Goal: Obtain resource: Download file/media

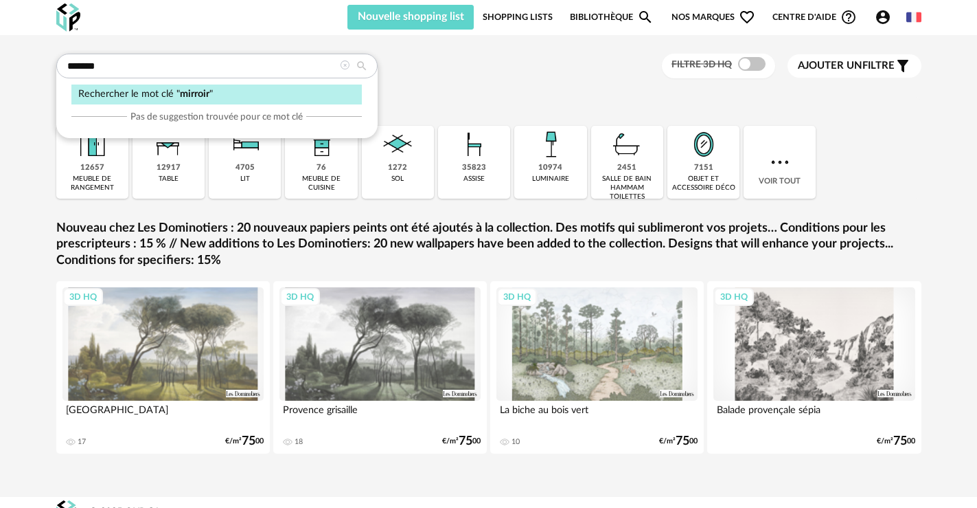
type input "*******"
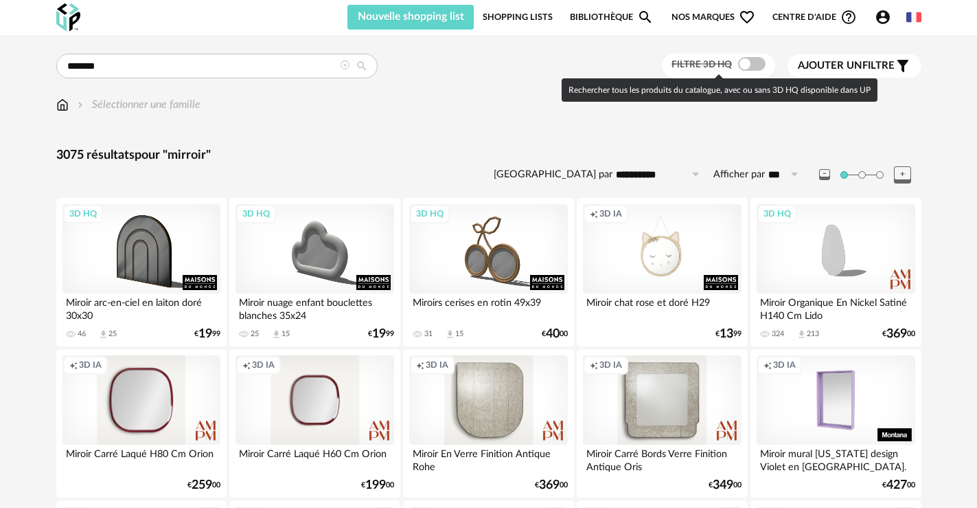
click at [747, 67] on span at bounding box center [751, 64] width 27 height 14
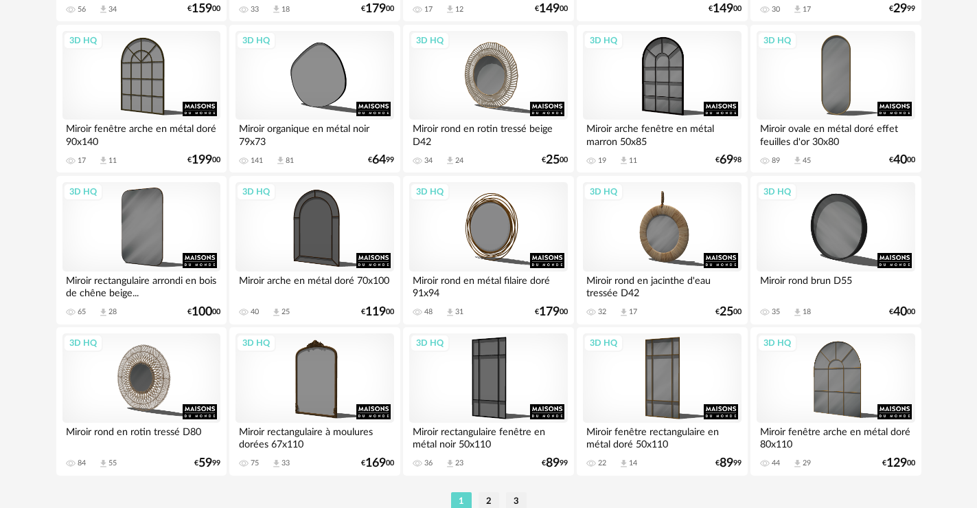
scroll to position [2803, 0]
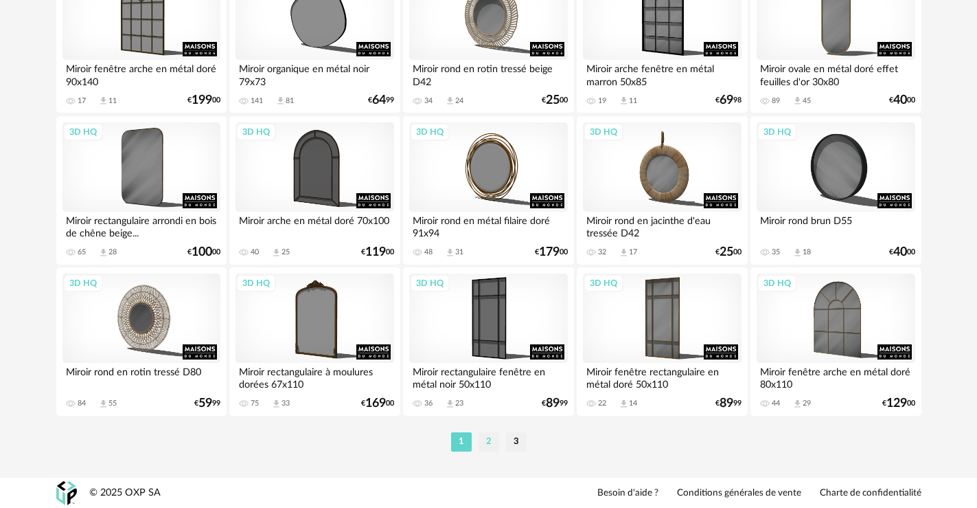
click at [491, 438] on li "2" at bounding box center [489, 441] width 21 height 19
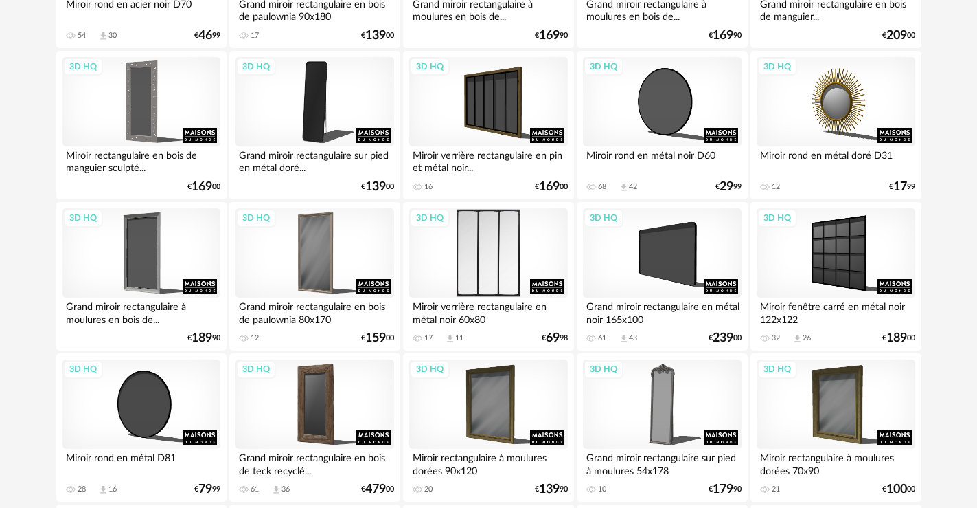
scroll to position [1511, 0]
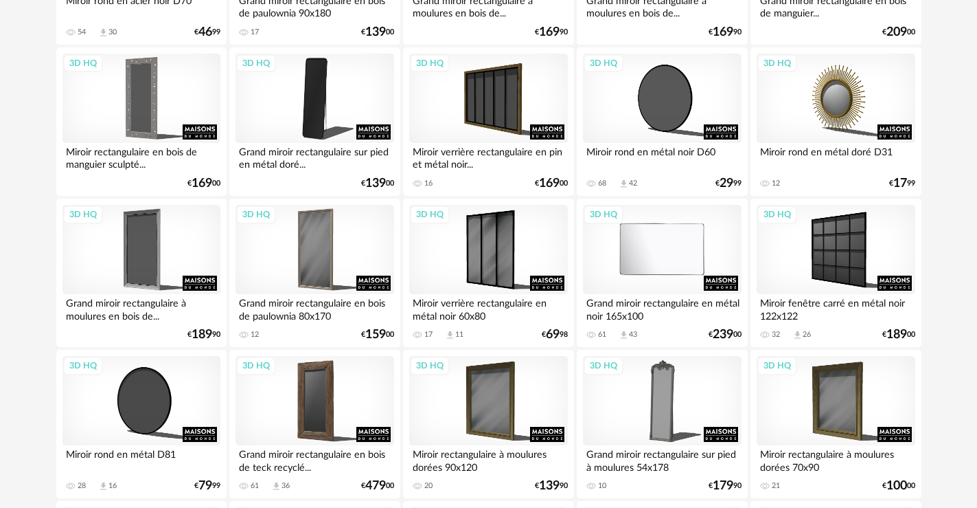
click at [628, 273] on div "3D HQ" at bounding box center [662, 249] width 158 height 89
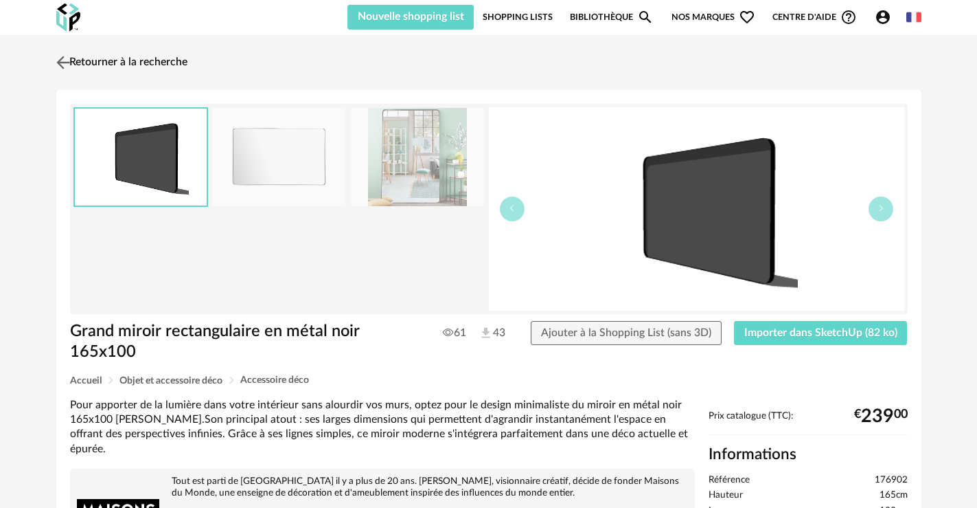
click at [63, 60] on img at bounding box center [63, 62] width 20 height 20
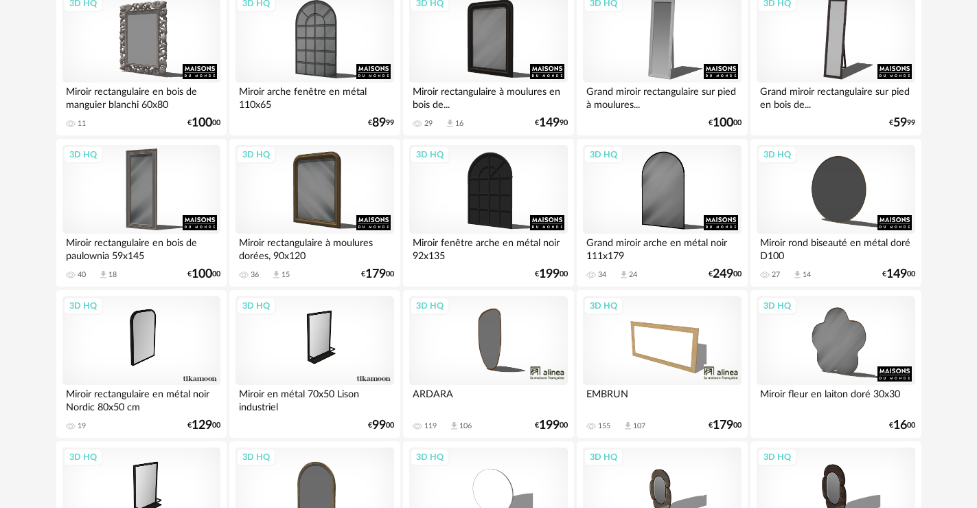
scroll to position [2198, 0]
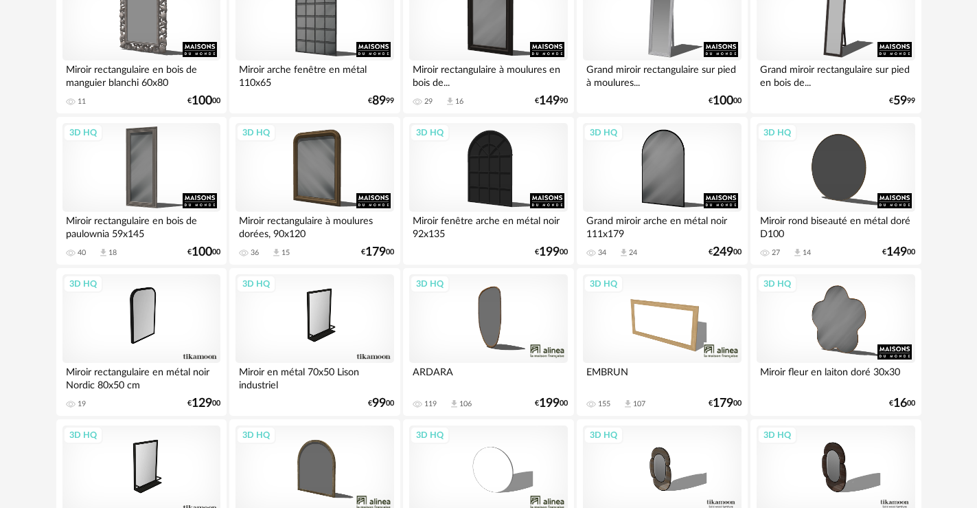
click at [649, 332] on div "3D HQ" at bounding box center [662, 318] width 158 height 89
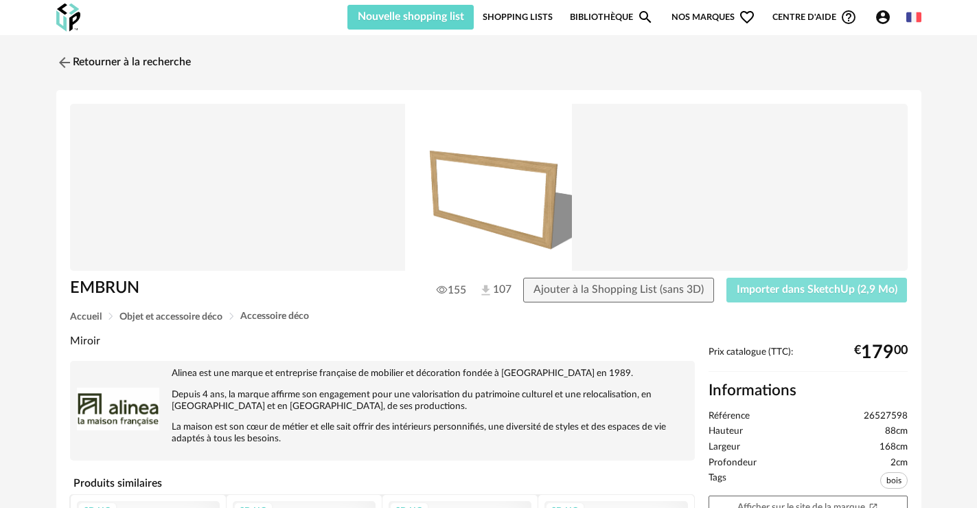
click at [770, 291] on span "Importer dans SketchUp (2,9 Mo)" at bounding box center [817, 289] width 161 height 11
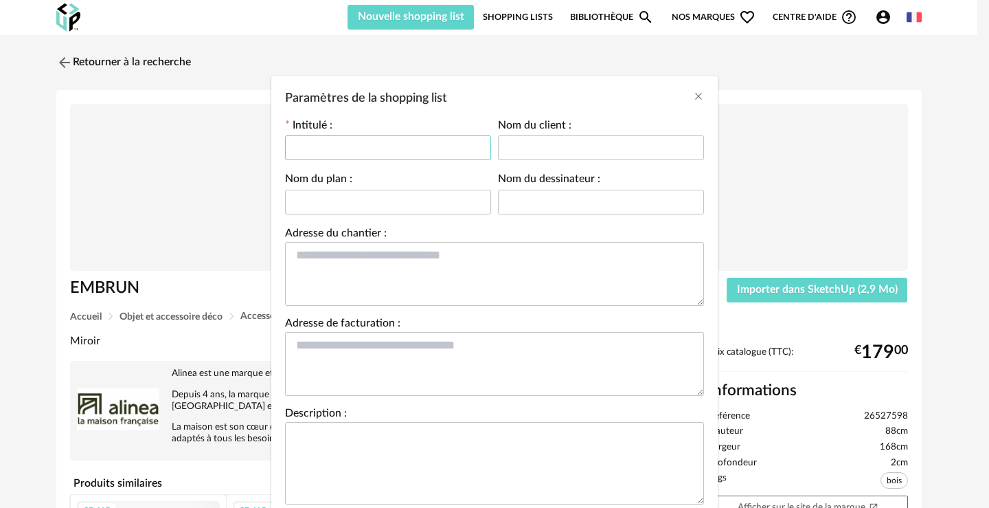
click at [434, 152] on input "Paramètres de la shopping list" at bounding box center [388, 147] width 206 height 25
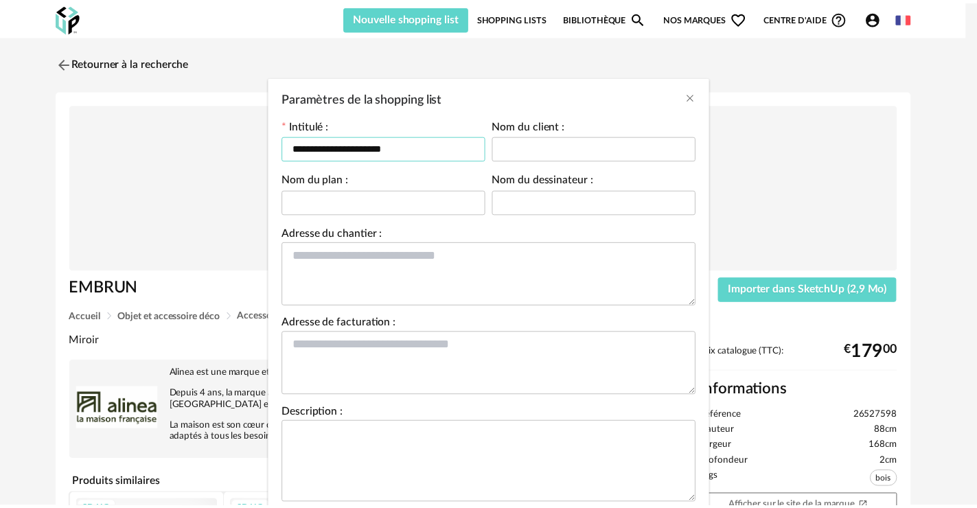
scroll to position [95, 0]
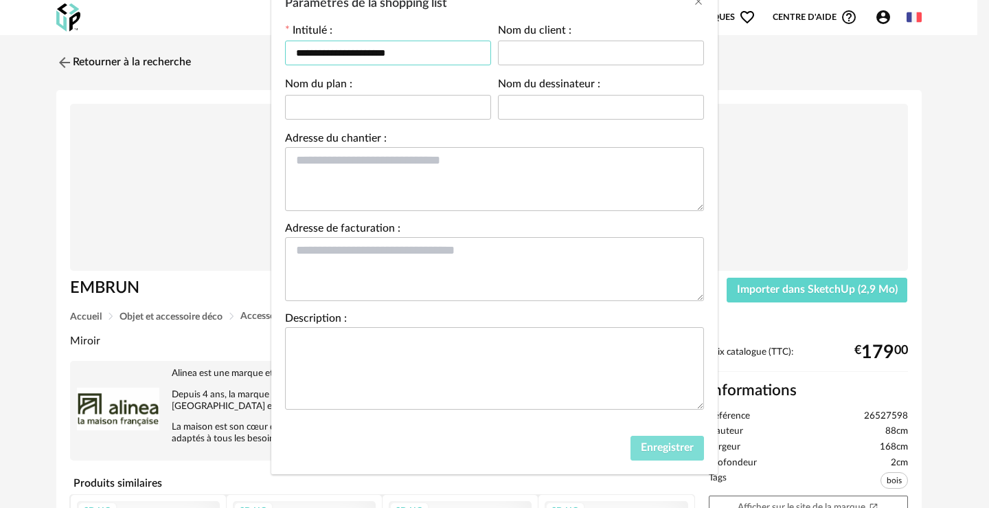
type input "**********"
click at [672, 448] on span "Enregistrer" at bounding box center [667, 447] width 53 height 11
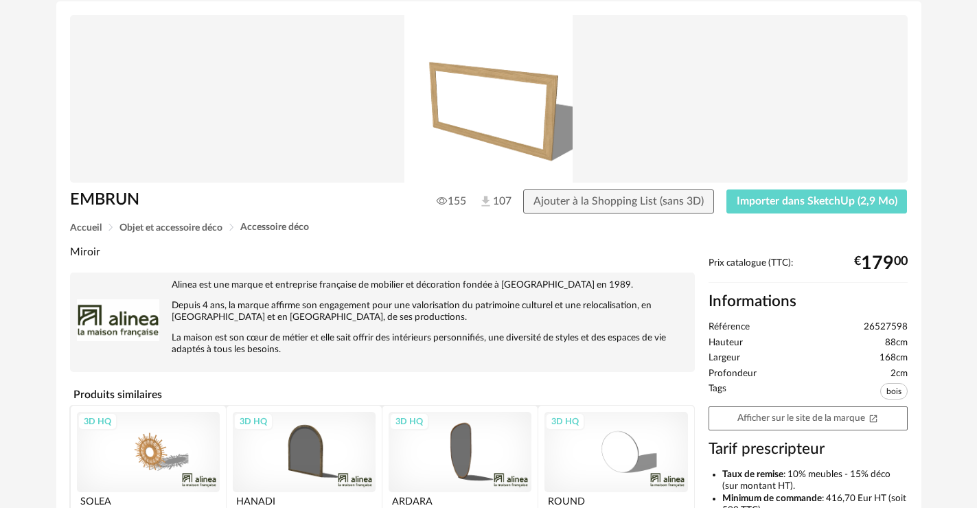
scroll to position [0, 0]
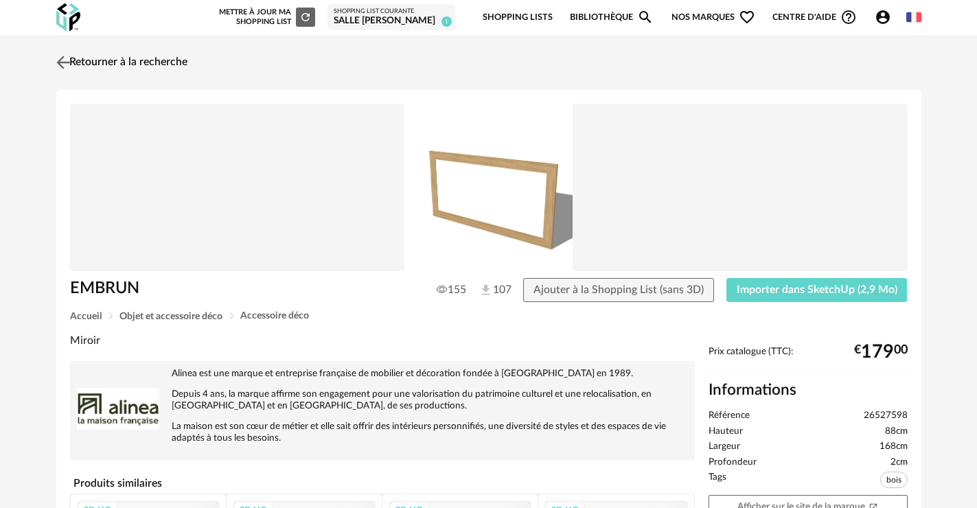
click at [80, 67] on link "Retourner à la recherche" at bounding box center [120, 62] width 135 height 30
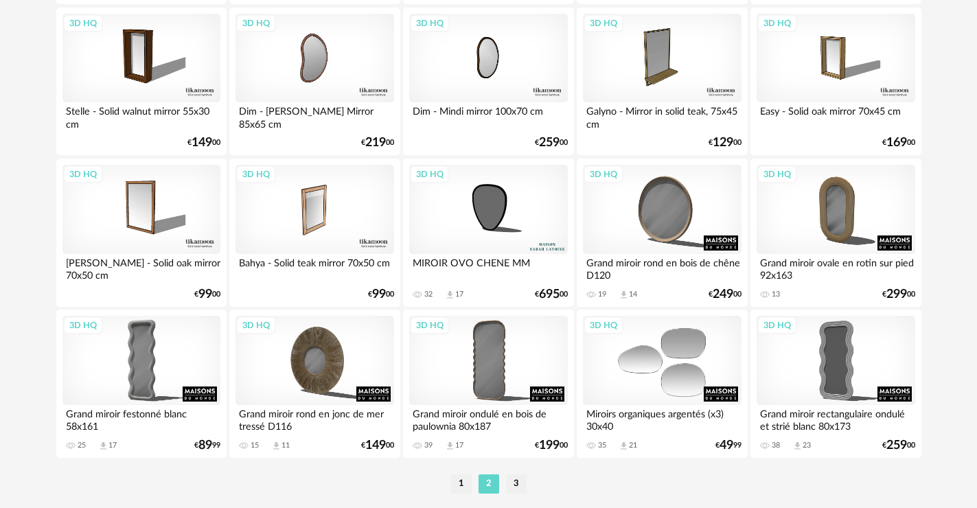
scroll to position [2802, 0]
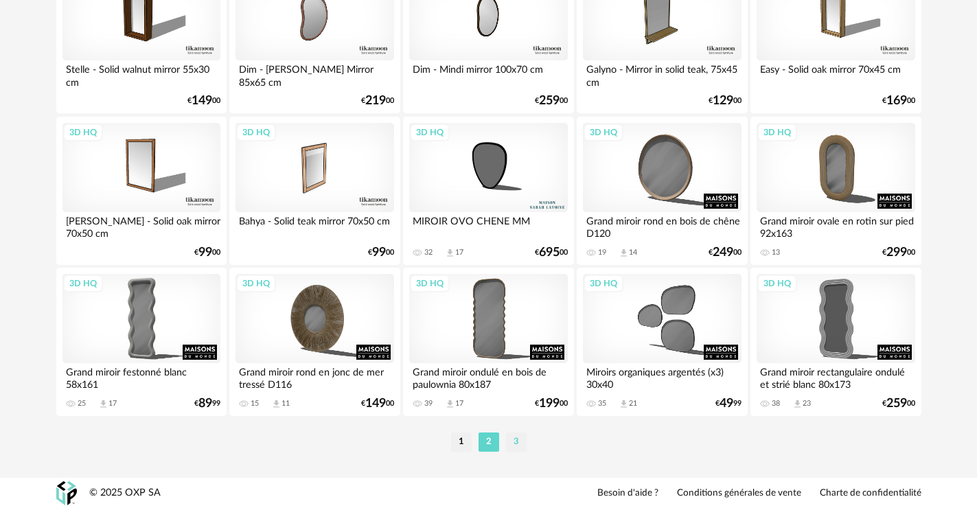
click at [512, 440] on li "3" at bounding box center [516, 442] width 21 height 19
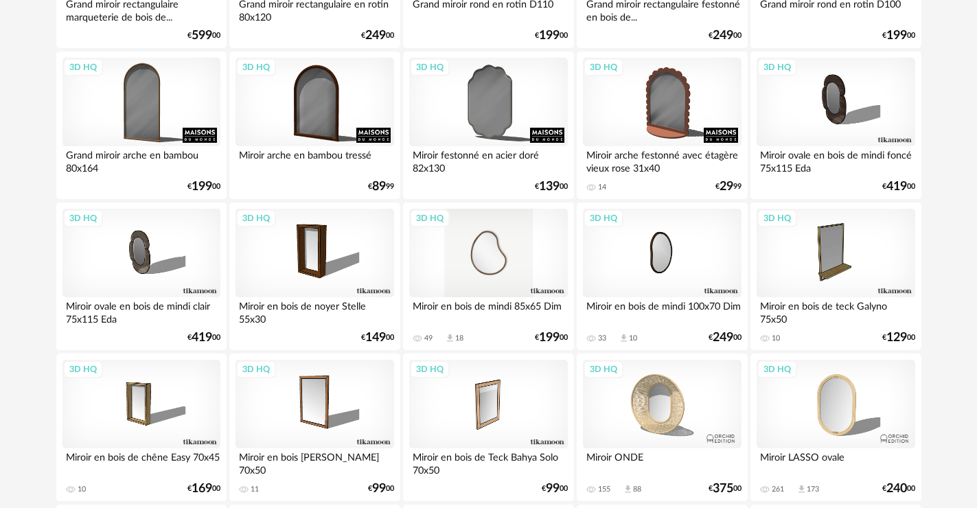
scroll to position [618, 0]
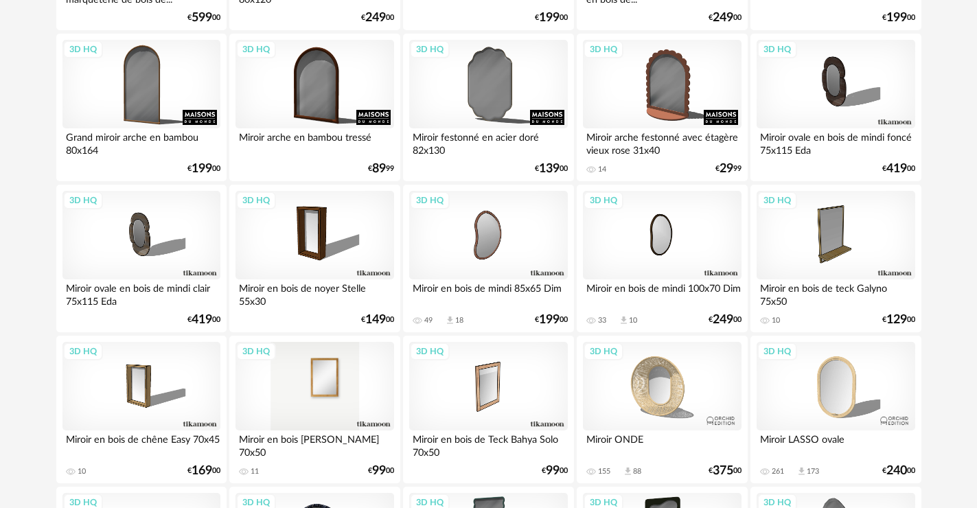
click at [350, 398] on div "3D HQ" at bounding box center [315, 386] width 158 height 89
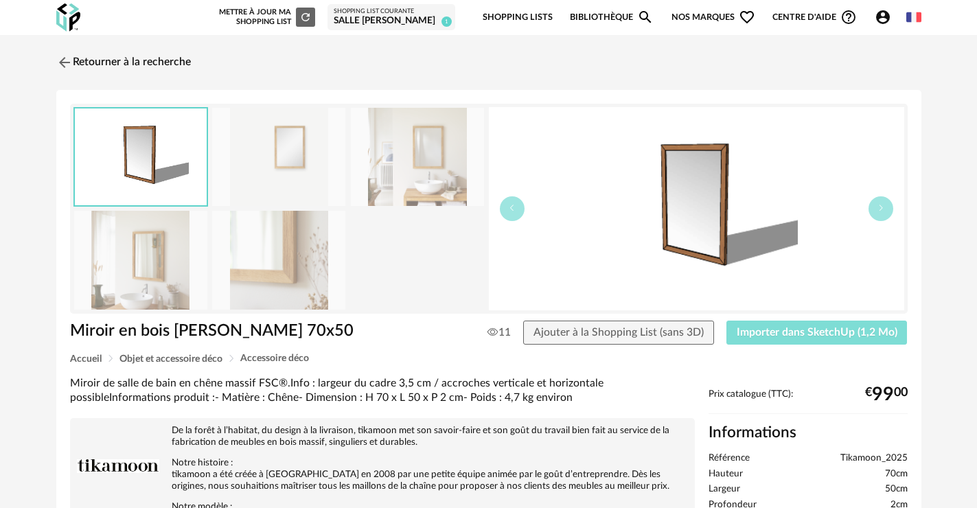
click at [776, 332] on span "Importer dans SketchUp (1,2 Mo)" at bounding box center [817, 332] width 161 height 11
click at [164, 53] on link "Retourner à la recherche" at bounding box center [120, 62] width 135 height 30
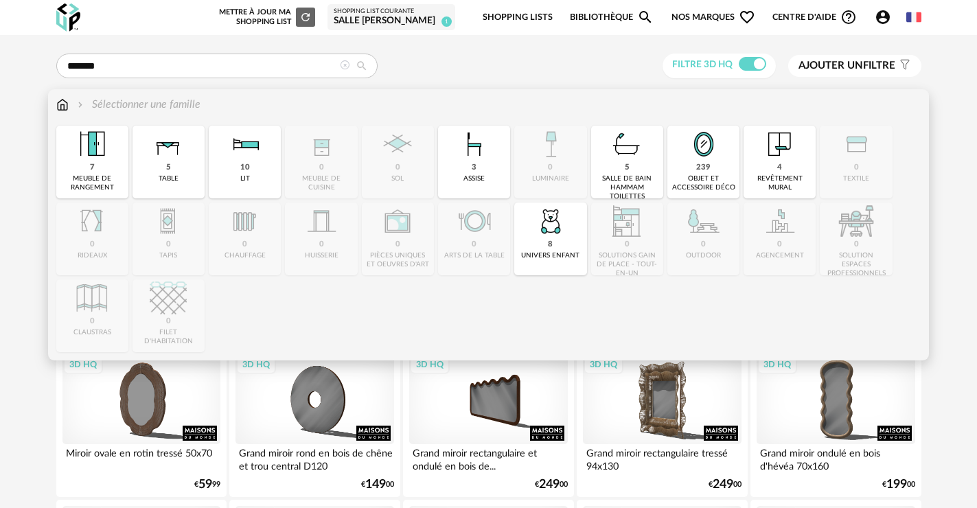
click at [67, 106] on img at bounding box center [62, 105] width 12 height 16
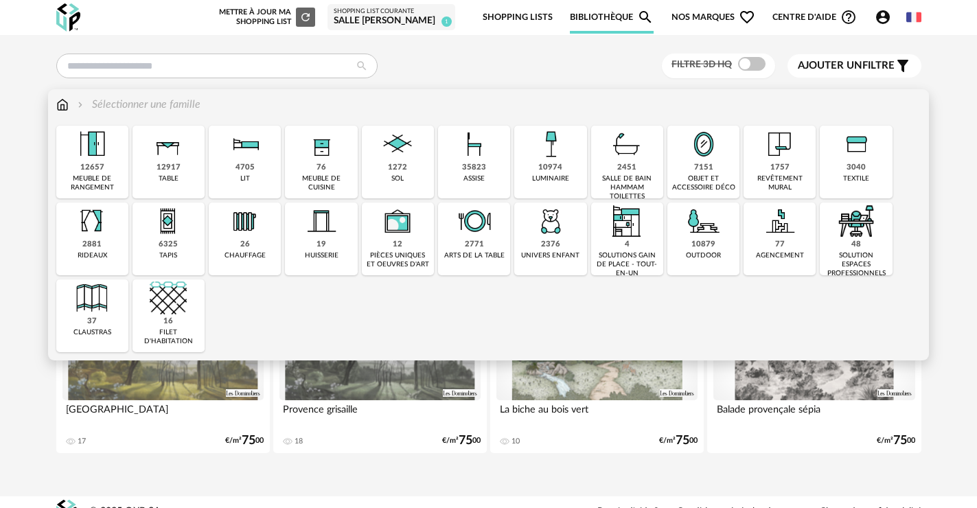
click at [101, 172] on div "12657" at bounding box center [92, 168] width 24 height 10
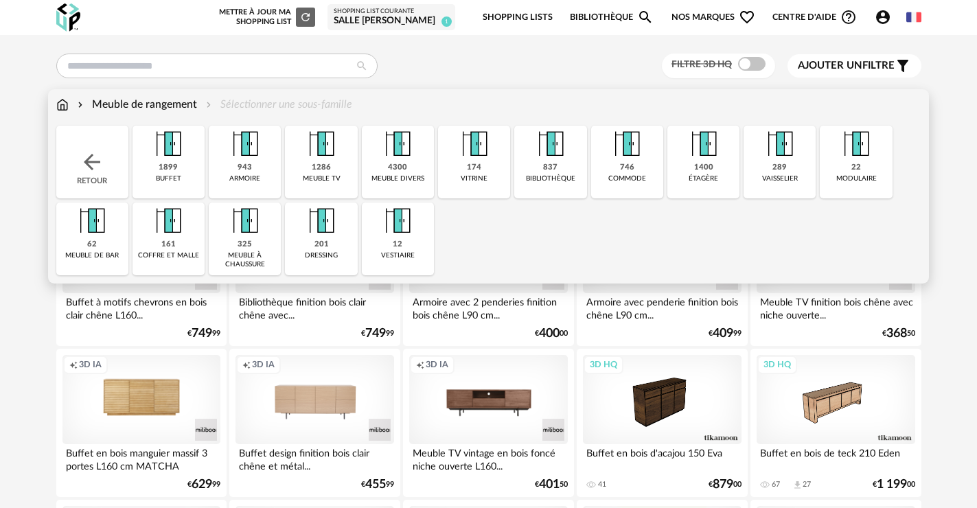
click at [122, 161] on div "Retour" at bounding box center [92, 162] width 72 height 73
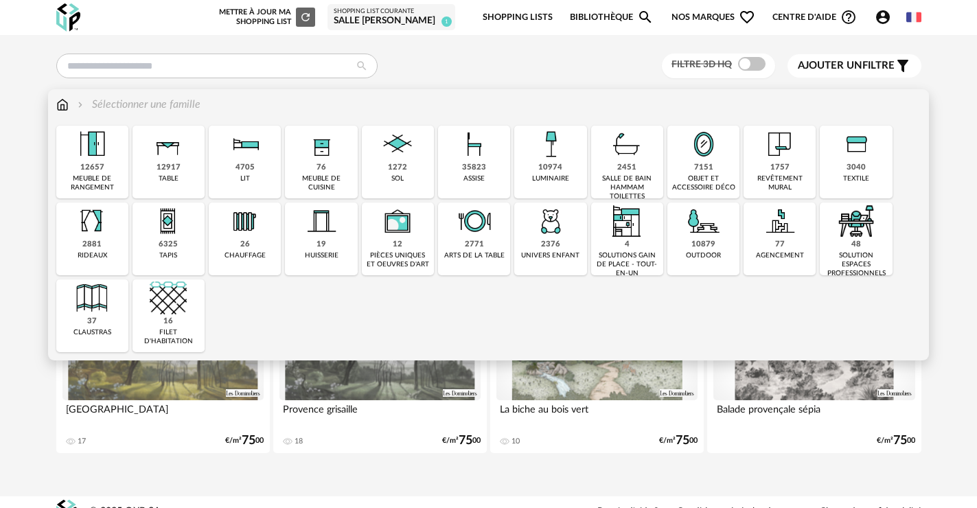
click at [609, 156] on img at bounding box center [627, 144] width 37 height 37
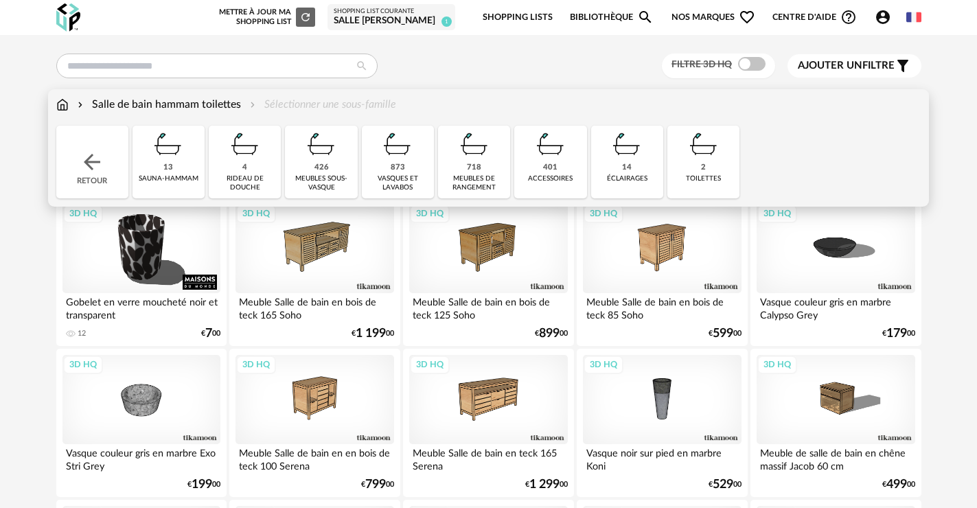
click at [326, 172] on div "426" at bounding box center [322, 168] width 14 height 10
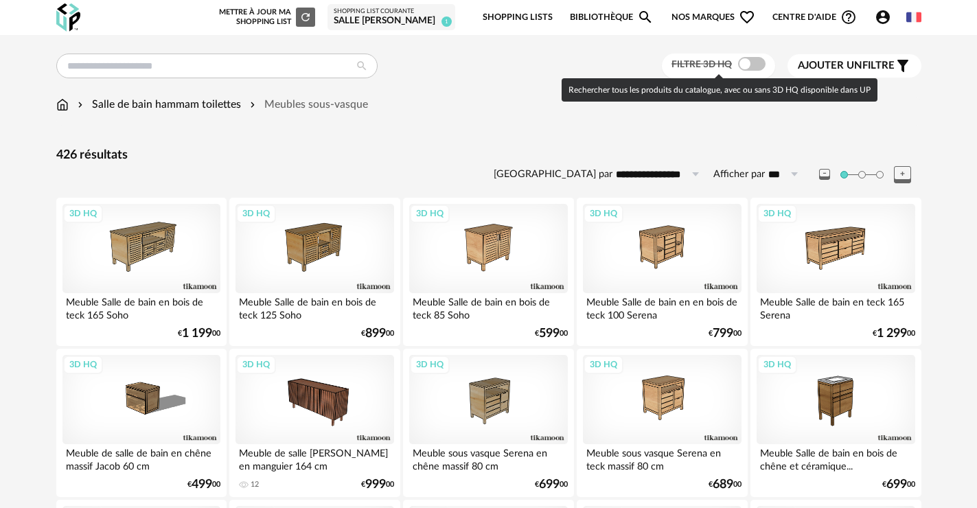
click at [751, 67] on span at bounding box center [751, 64] width 27 height 14
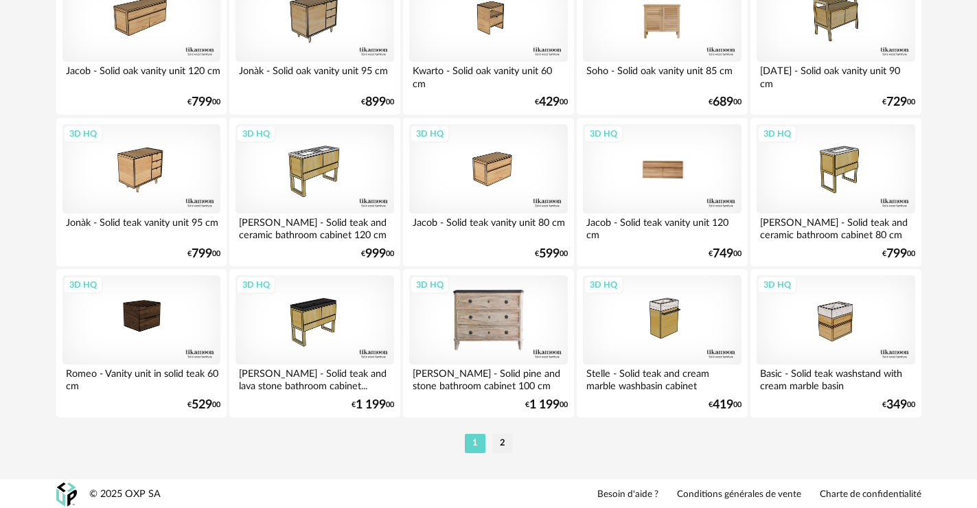
scroll to position [2802, 0]
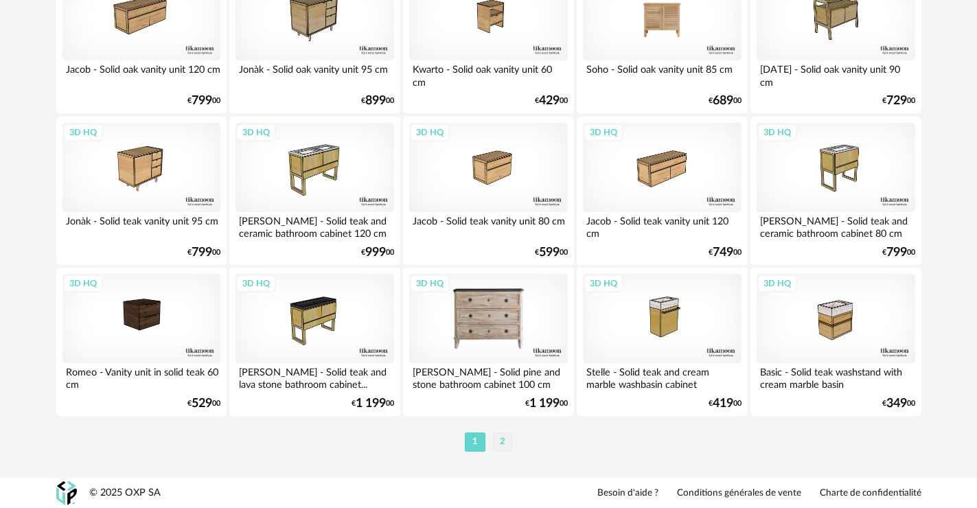
click at [504, 447] on li "2" at bounding box center [502, 442] width 21 height 19
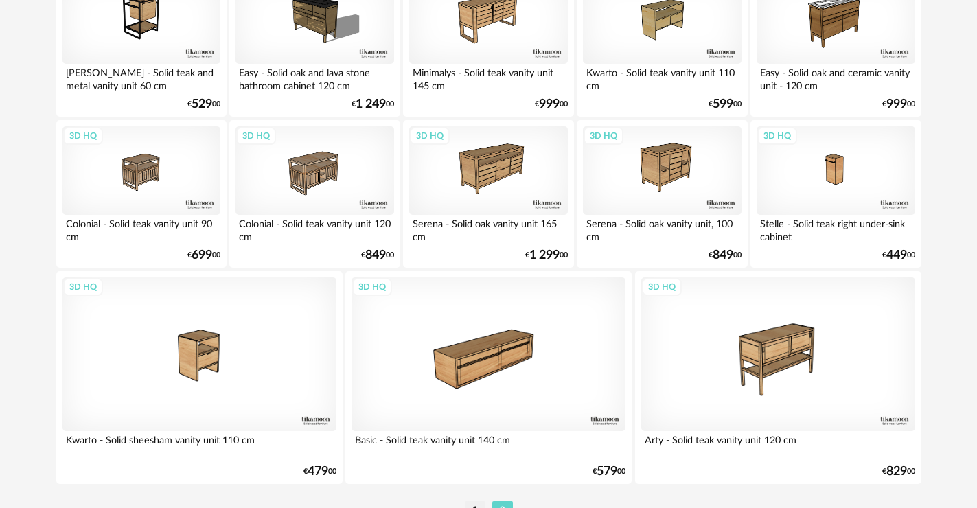
scroll to position [600, 0]
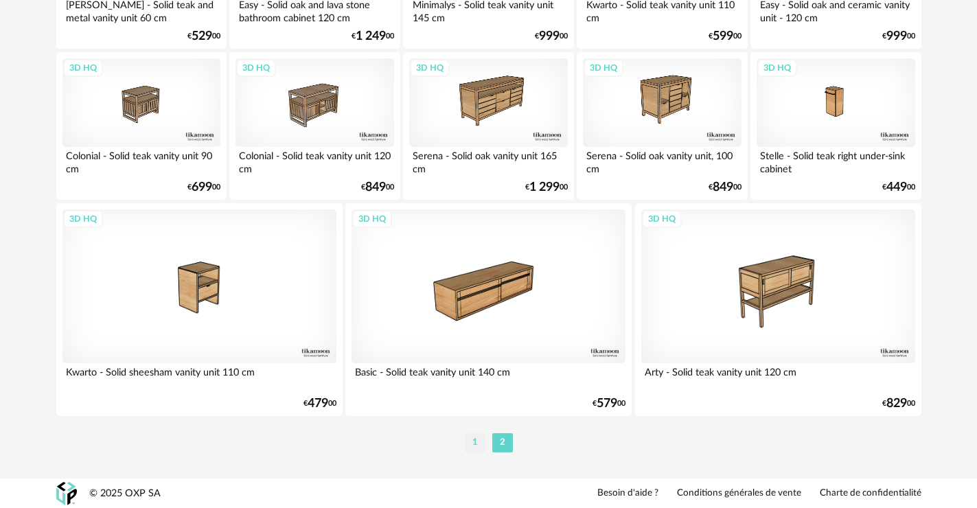
click at [480, 441] on li "1" at bounding box center [475, 442] width 21 height 19
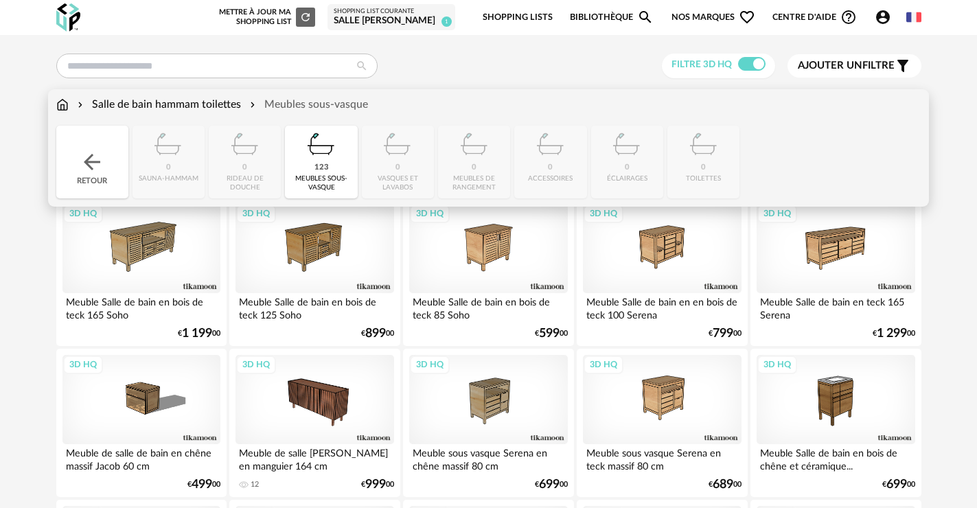
click at [172, 102] on div "Salle de bain hammam toilettes" at bounding box center [158, 105] width 166 height 16
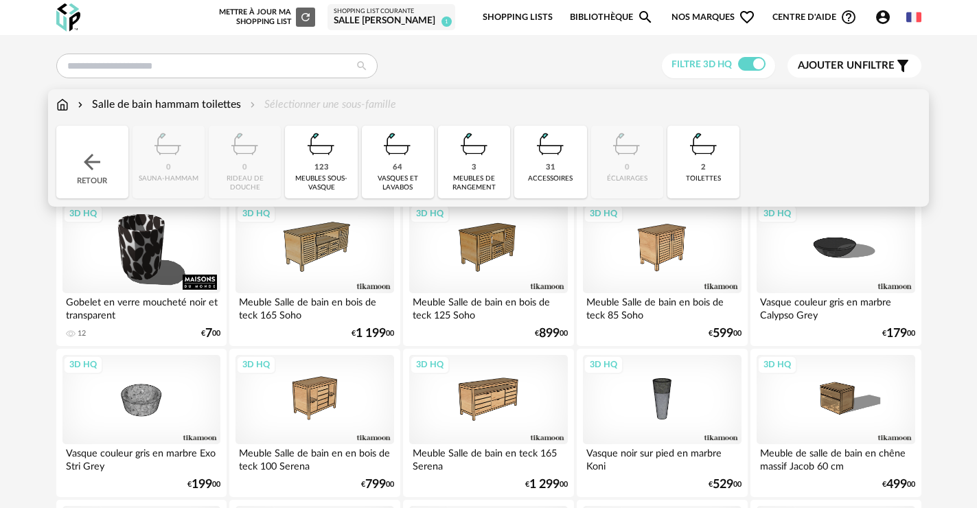
click at [557, 148] on img at bounding box center [550, 144] width 37 height 37
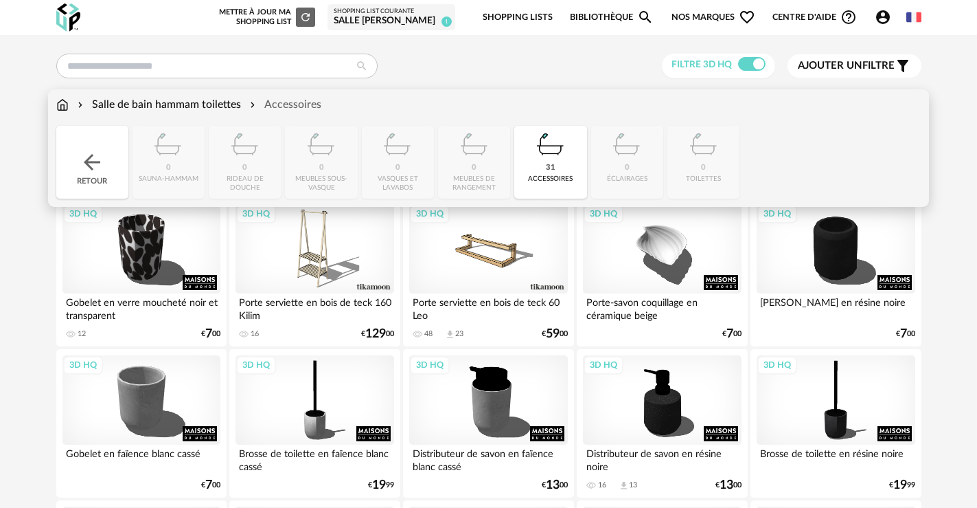
click at [83, 130] on div "Retour" at bounding box center [92, 162] width 72 height 73
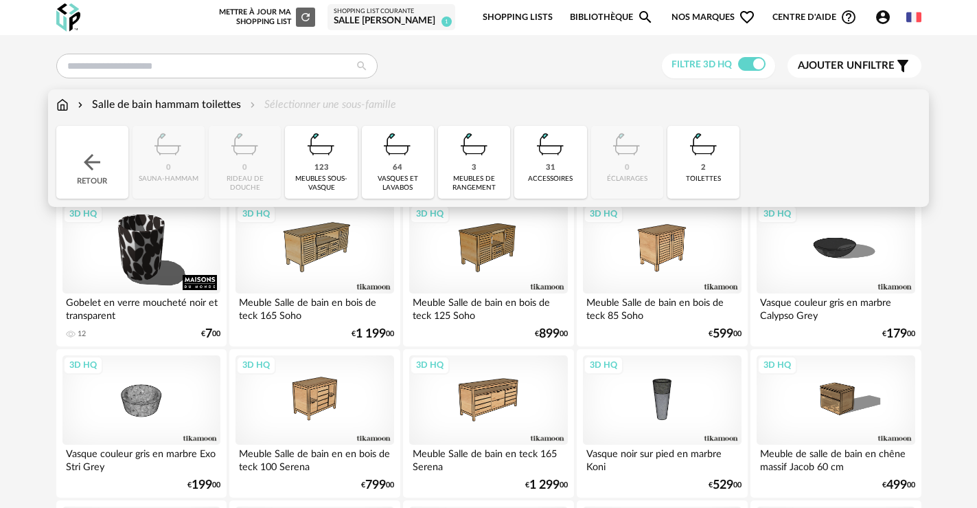
click at [89, 153] on img at bounding box center [92, 162] width 25 height 25
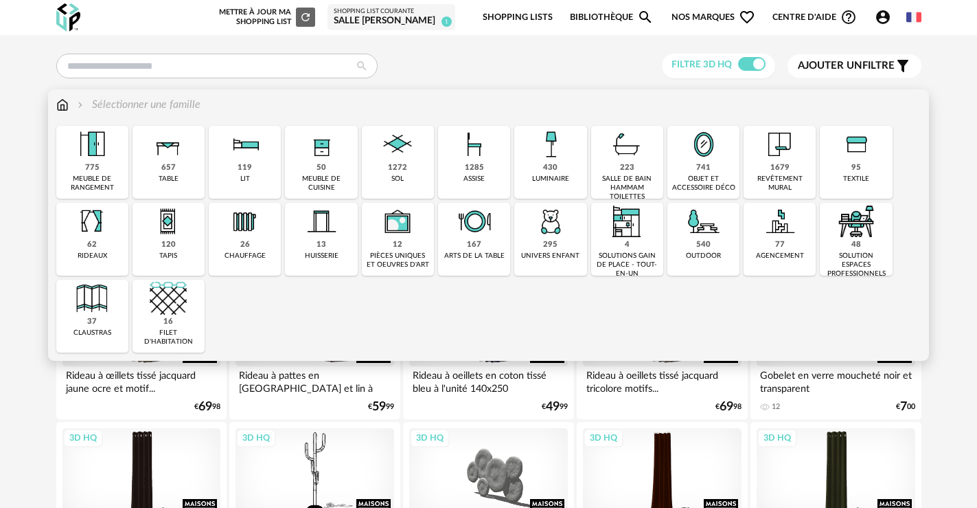
click at [690, 177] on div "objet et accessoire déco" at bounding box center [704, 183] width 64 height 18
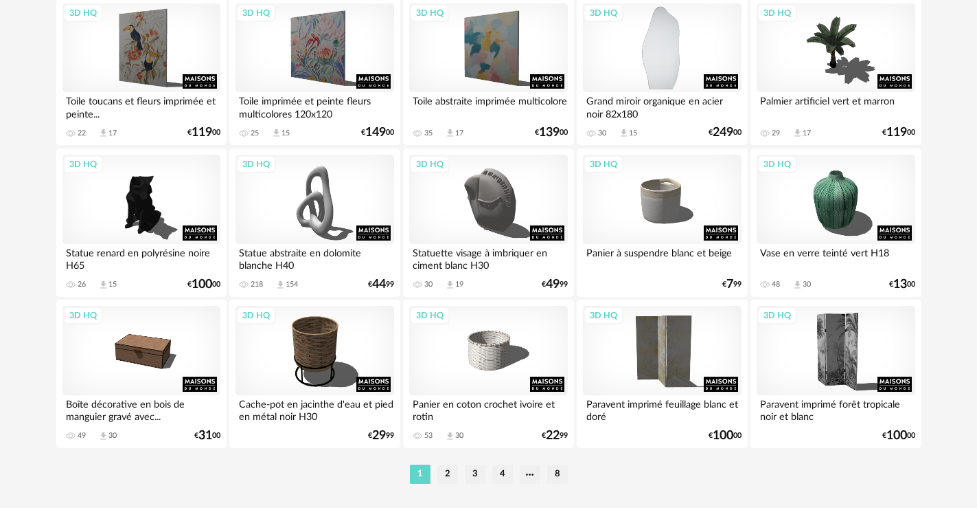
scroll to position [2803, 0]
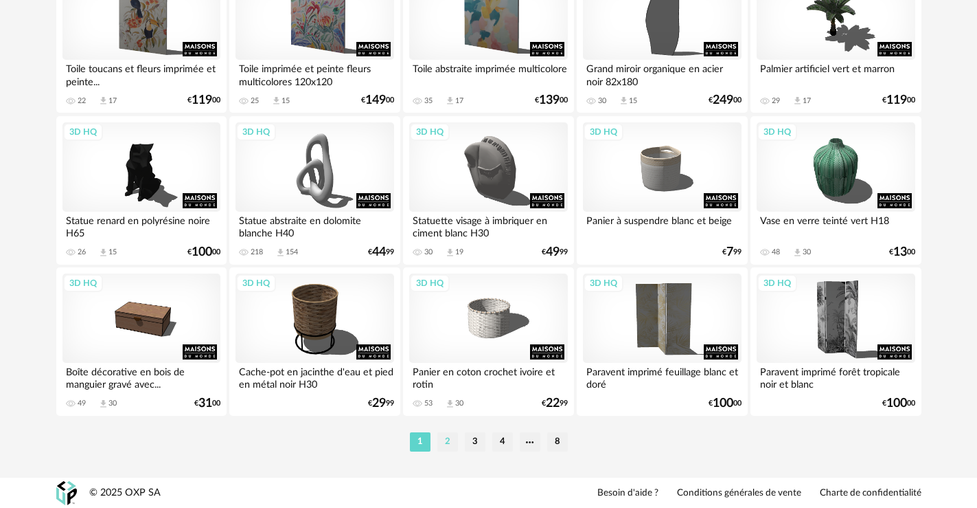
click at [453, 440] on li "2" at bounding box center [448, 441] width 21 height 19
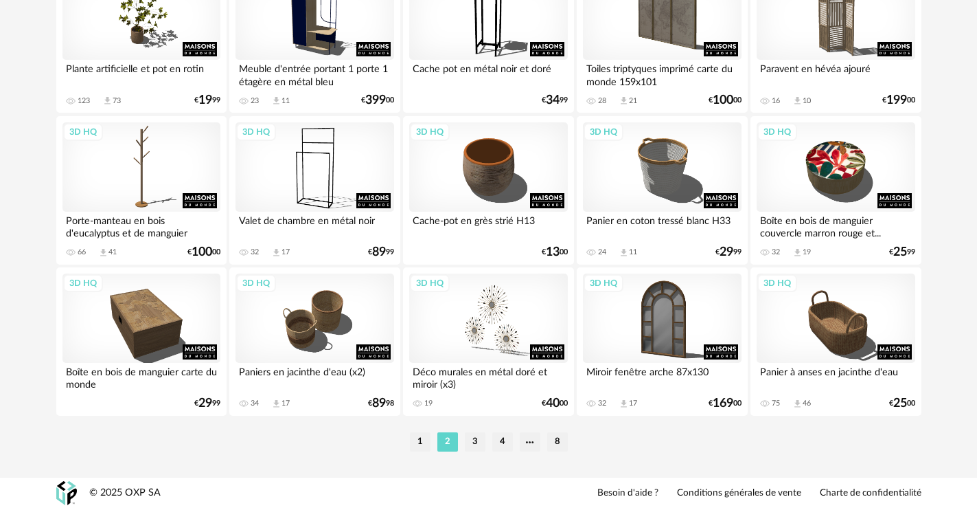
scroll to position [2734, 0]
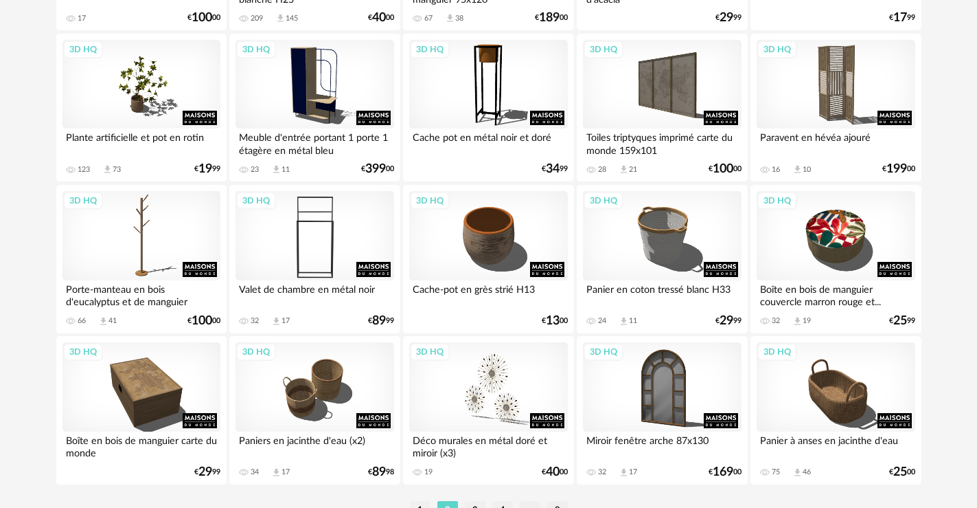
click at [317, 229] on div "3D HQ" at bounding box center [315, 235] width 158 height 89
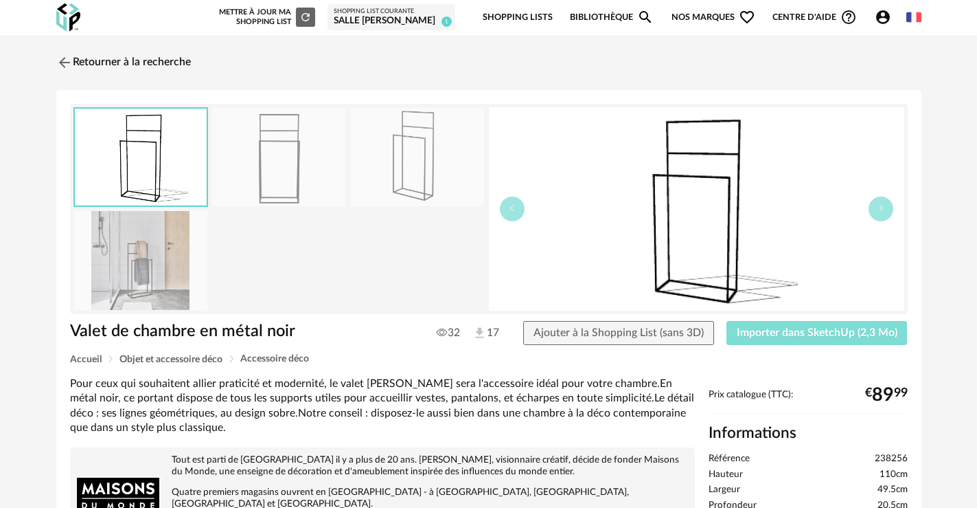
click at [786, 330] on span "Importer dans SketchUp (2,3 Mo)" at bounding box center [817, 332] width 161 height 11
click at [80, 61] on link "Retourner à la recherche" at bounding box center [120, 62] width 135 height 30
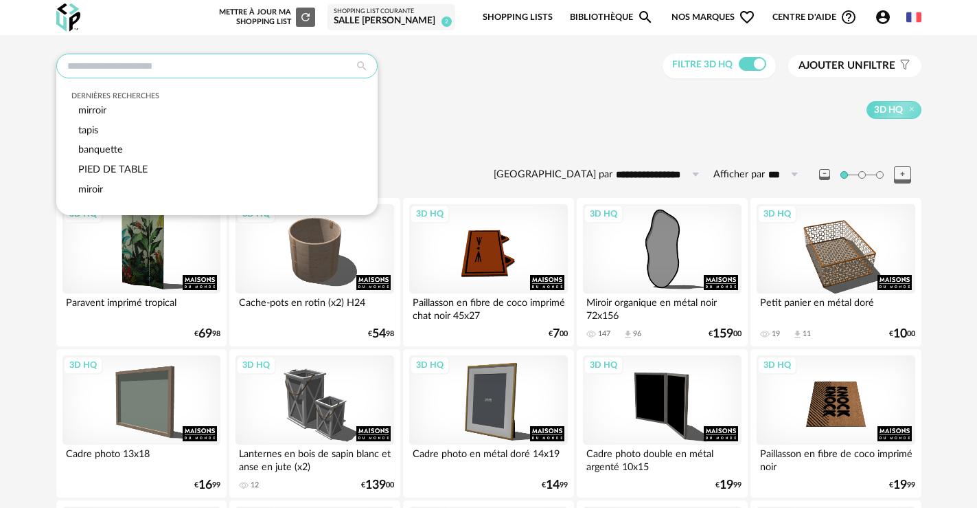
click at [253, 71] on input "text" at bounding box center [216, 66] width 321 height 25
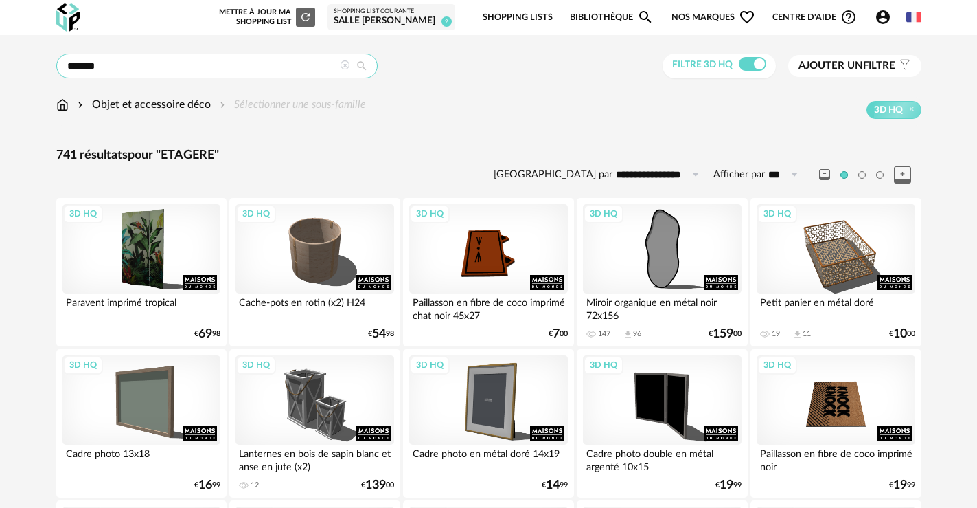
type input "*******"
type input "**********"
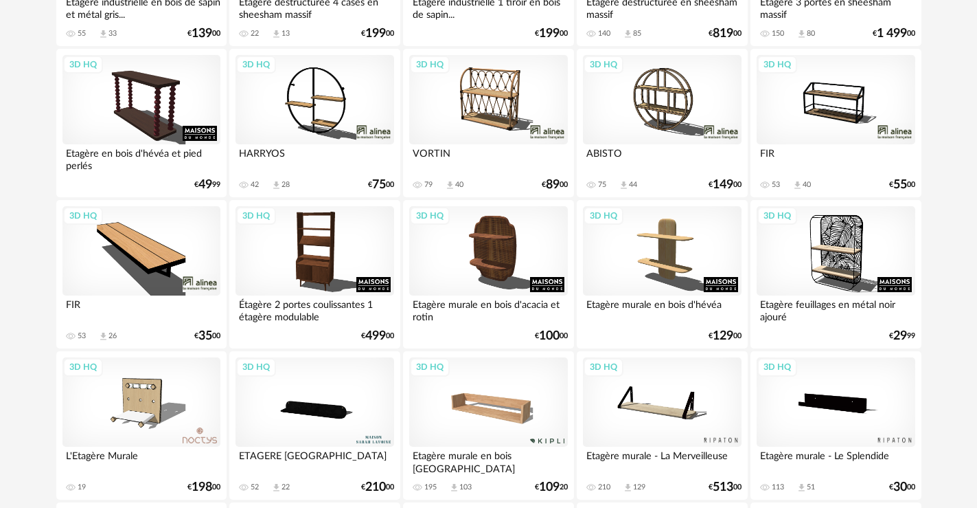
scroll to position [1442, 0]
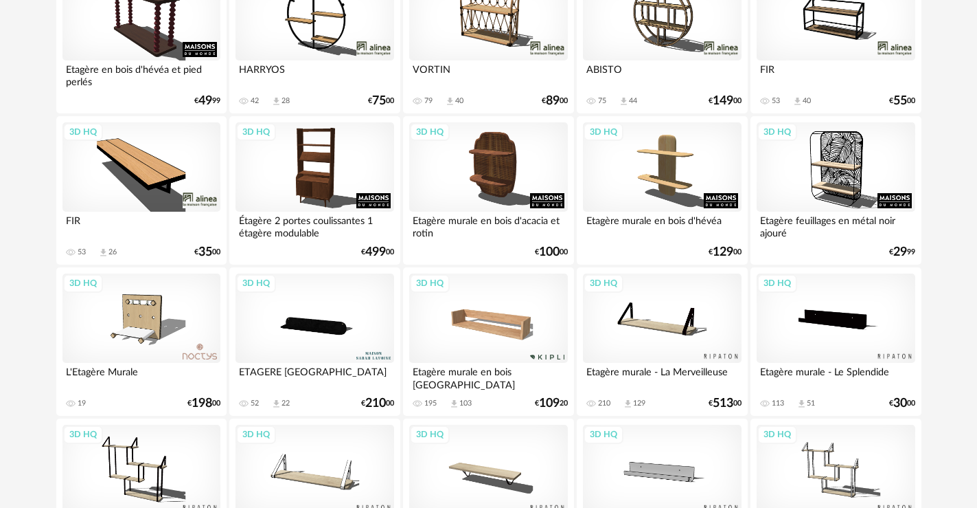
click at [484, 314] on div "3D HQ" at bounding box center [488, 317] width 158 height 89
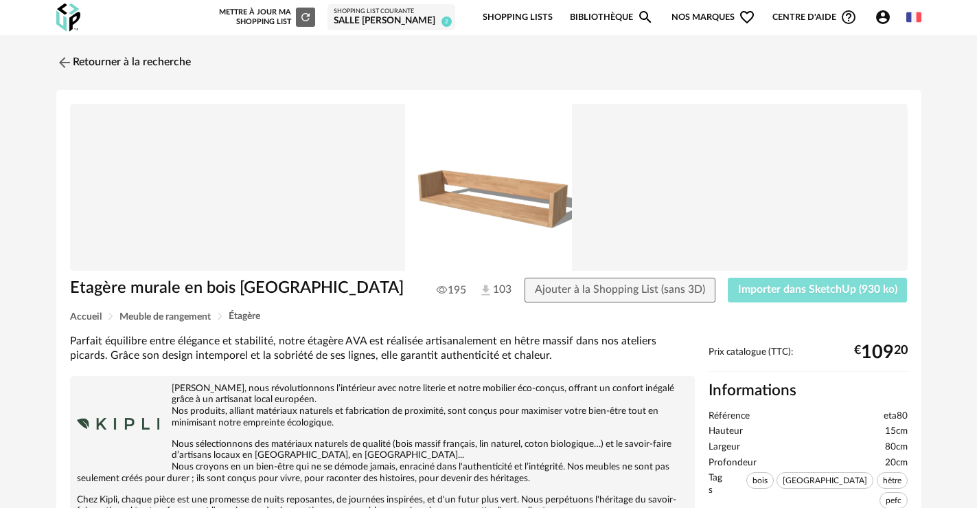
click at [755, 291] on span "Importer dans SketchUp (930 ko)" at bounding box center [817, 289] width 159 height 11
click at [100, 66] on link "Retourner à la recherche" at bounding box center [120, 62] width 135 height 30
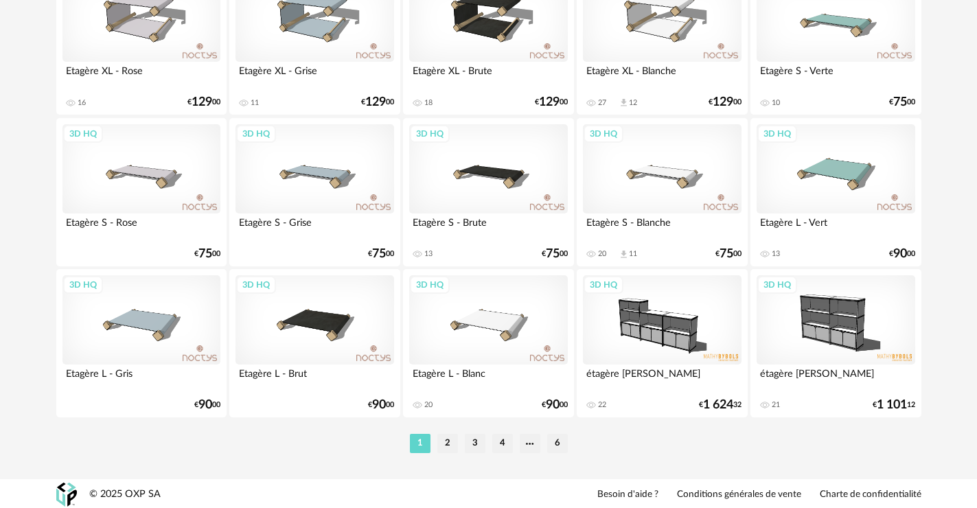
scroll to position [2802, 0]
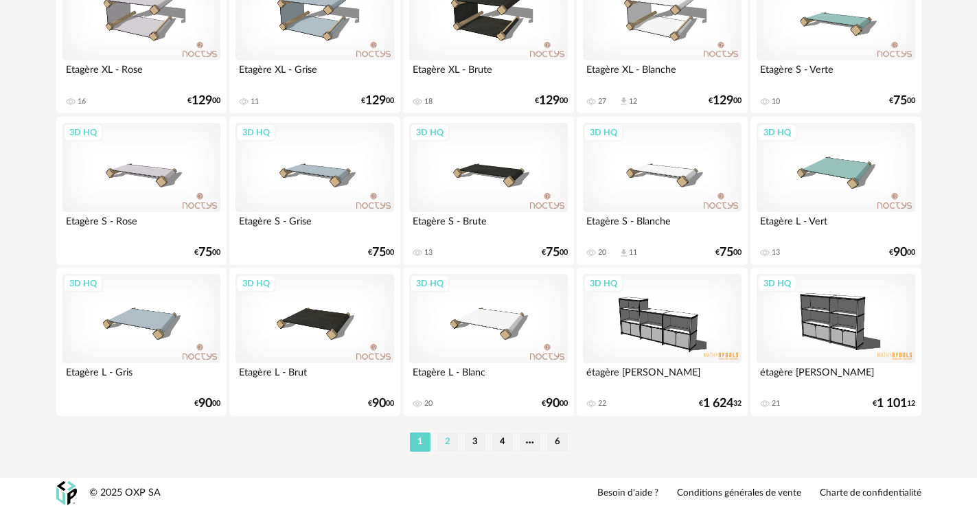
click at [444, 439] on li "2" at bounding box center [448, 442] width 21 height 19
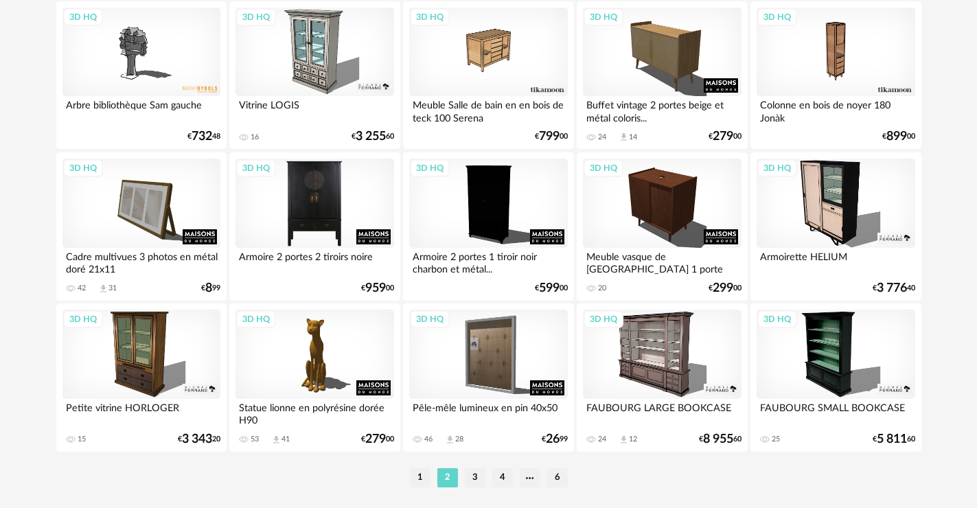
scroll to position [2802, 0]
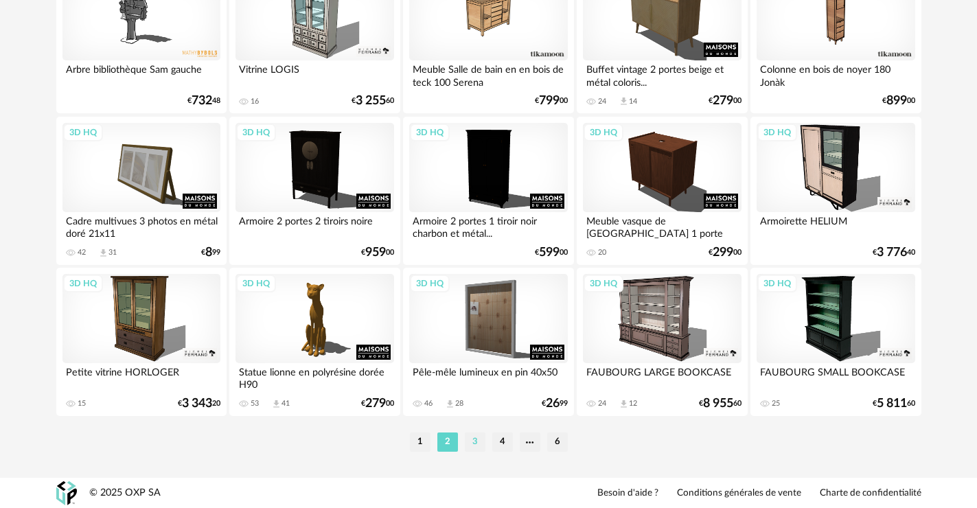
click at [468, 438] on li "3" at bounding box center [475, 442] width 21 height 19
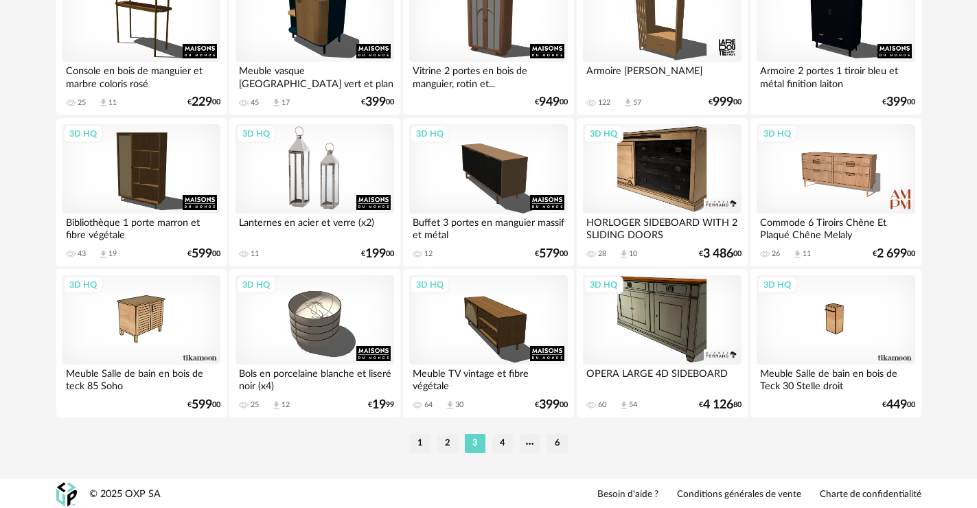
scroll to position [2802, 0]
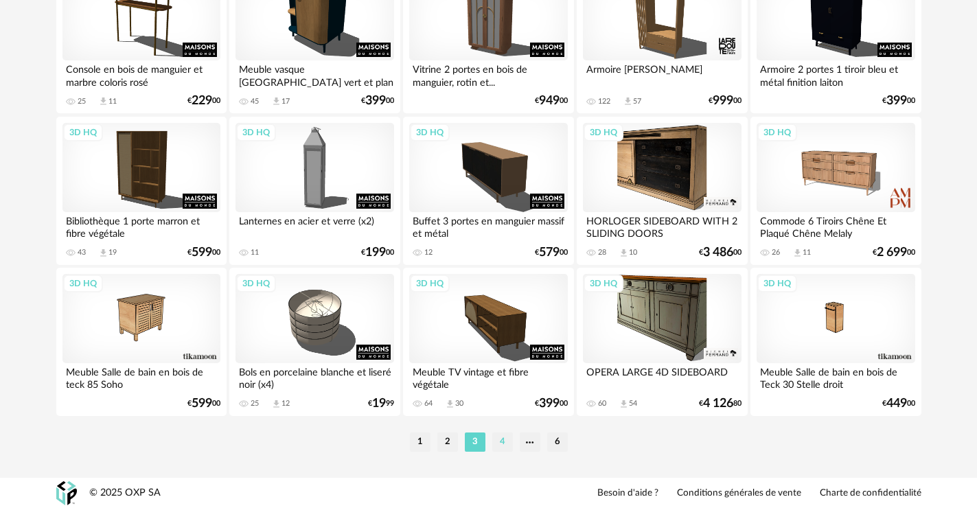
click at [497, 438] on li "4" at bounding box center [502, 442] width 21 height 19
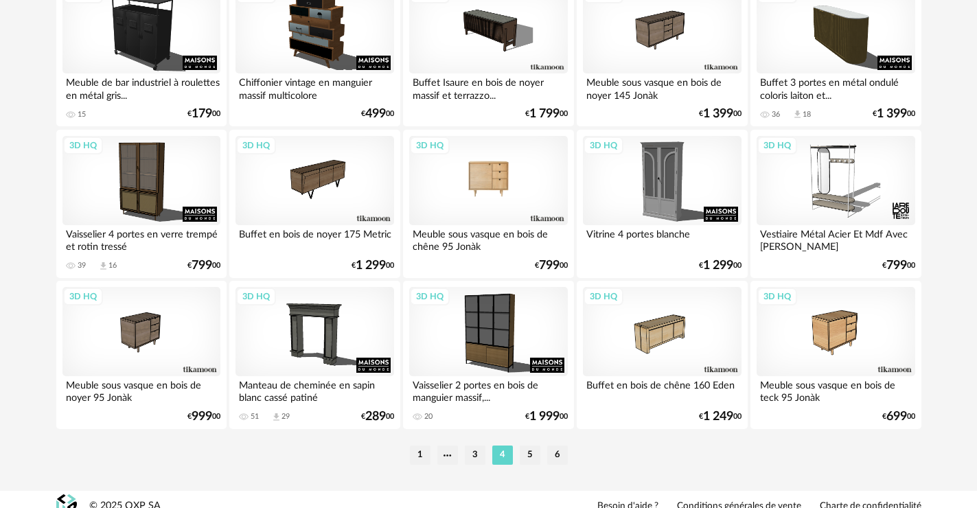
scroll to position [2802, 0]
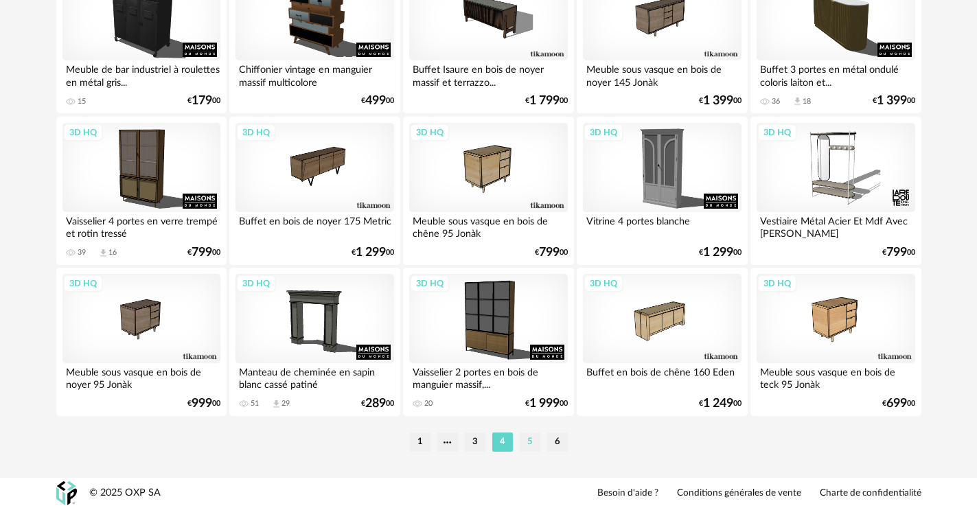
click at [532, 437] on li "5" at bounding box center [530, 442] width 21 height 19
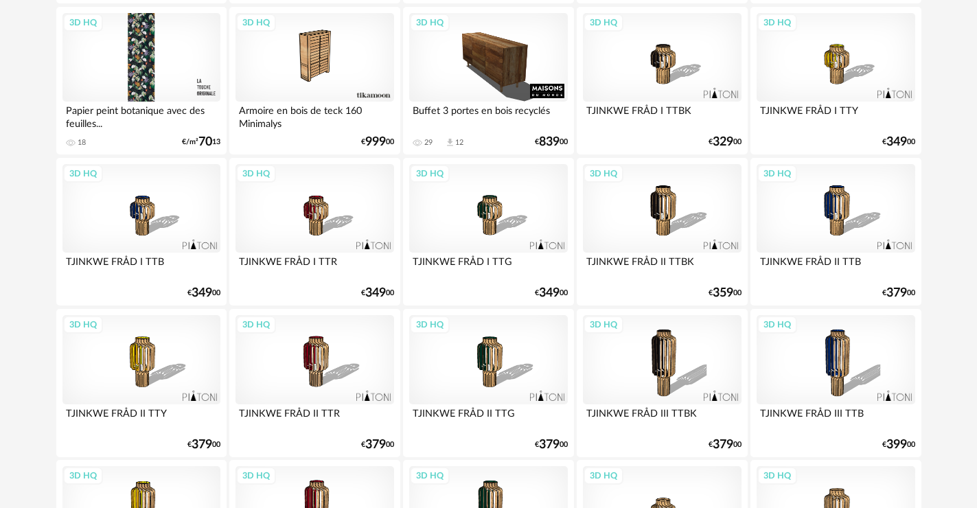
scroll to position [2802, 0]
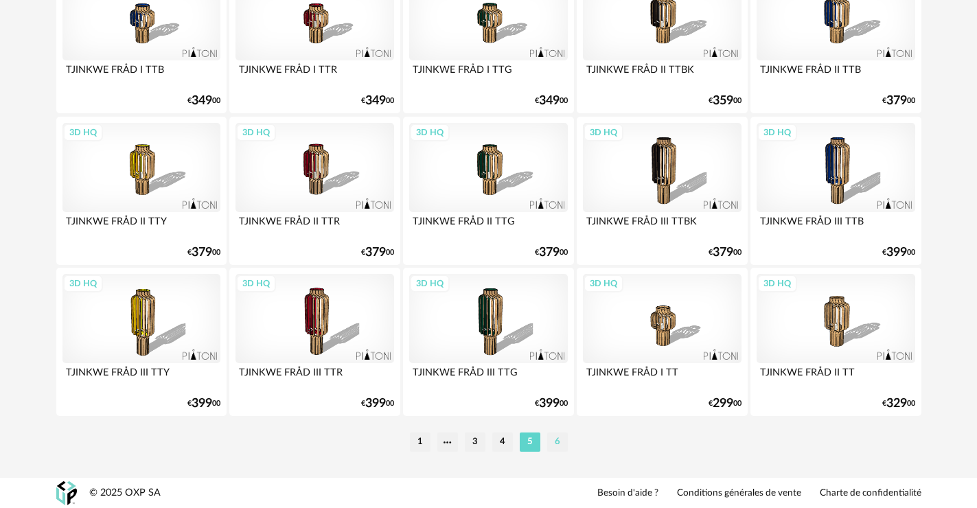
click at [560, 446] on li "6" at bounding box center [557, 442] width 21 height 19
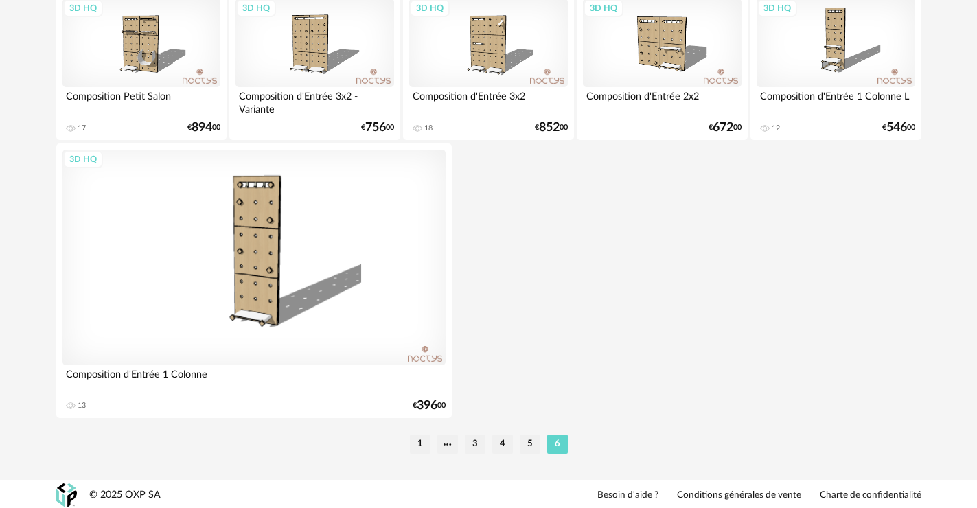
scroll to position [964, 0]
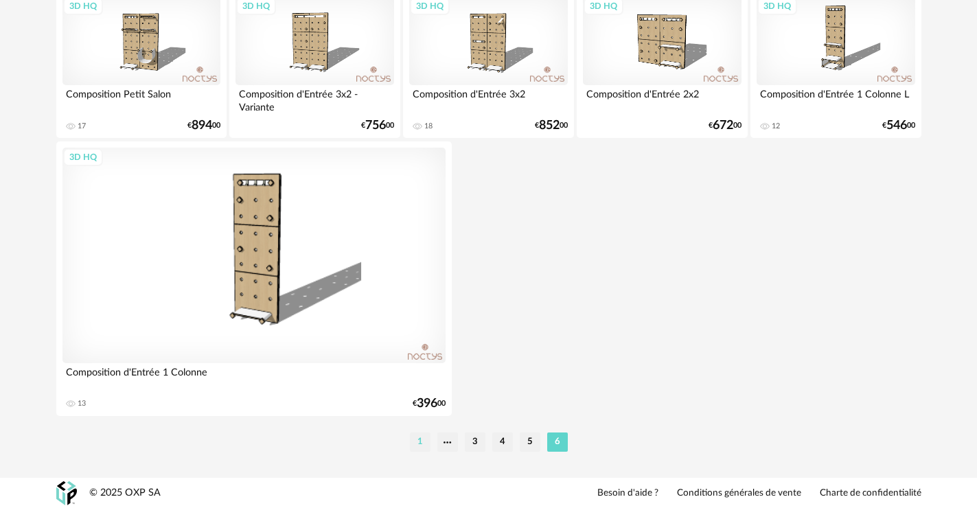
click at [424, 439] on li "1" at bounding box center [420, 442] width 21 height 19
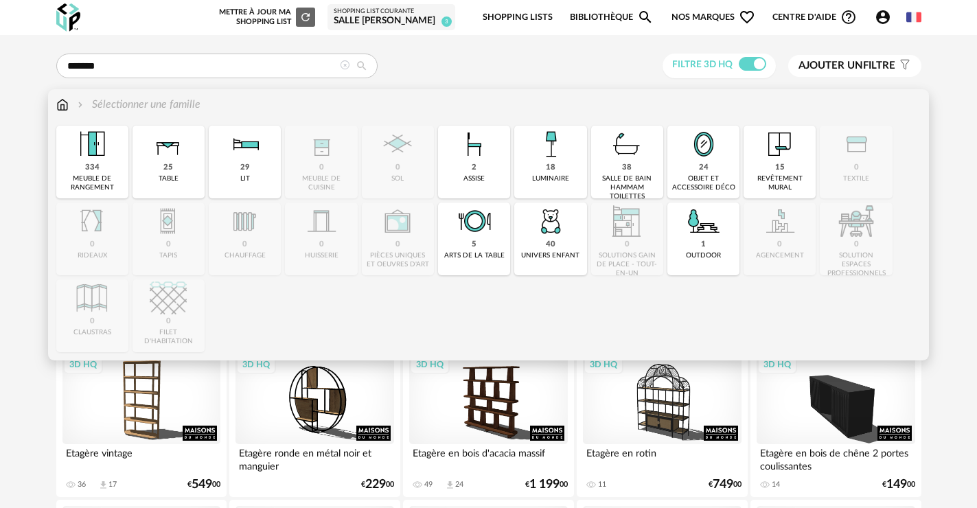
click at [66, 107] on img at bounding box center [62, 105] width 12 height 16
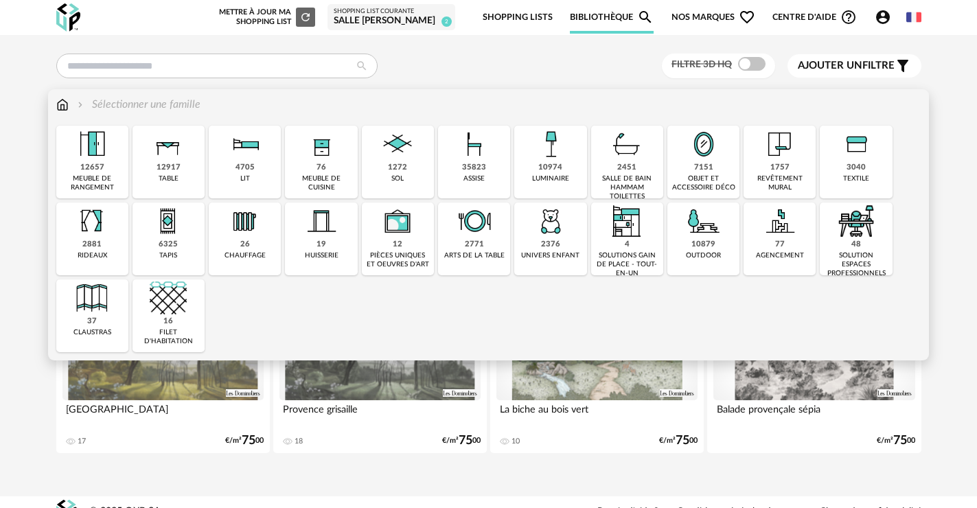
click at [775, 247] on div "77" at bounding box center [780, 245] width 10 height 10
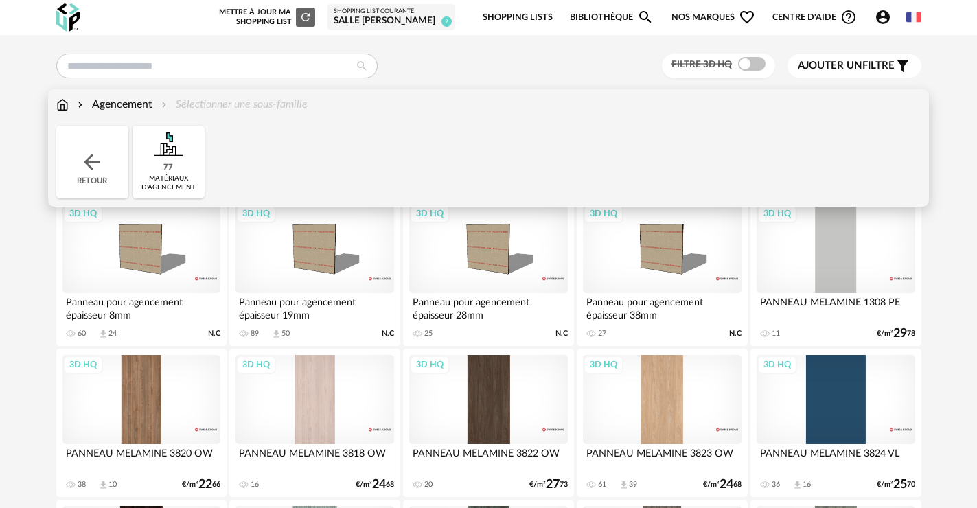
click at [91, 175] on div "Retour" at bounding box center [92, 162] width 72 height 73
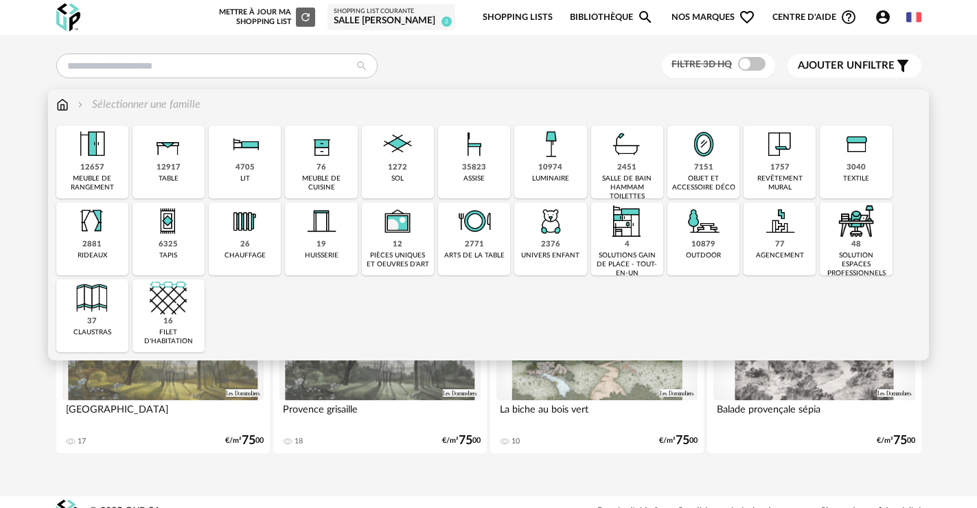
click at [632, 177] on div "salle de bain hammam toilettes" at bounding box center [627, 187] width 64 height 27
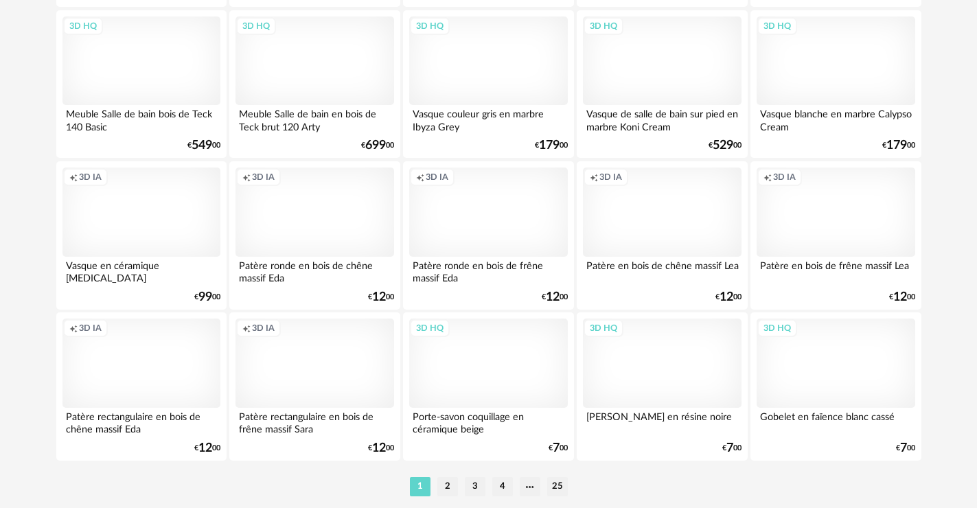
scroll to position [2802, 0]
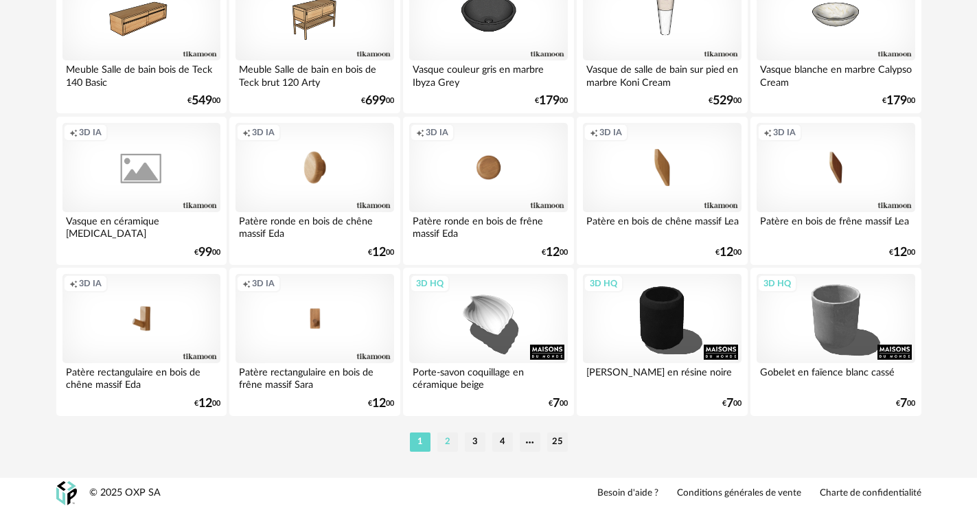
click at [449, 440] on li "2" at bounding box center [448, 442] width 21 height 19
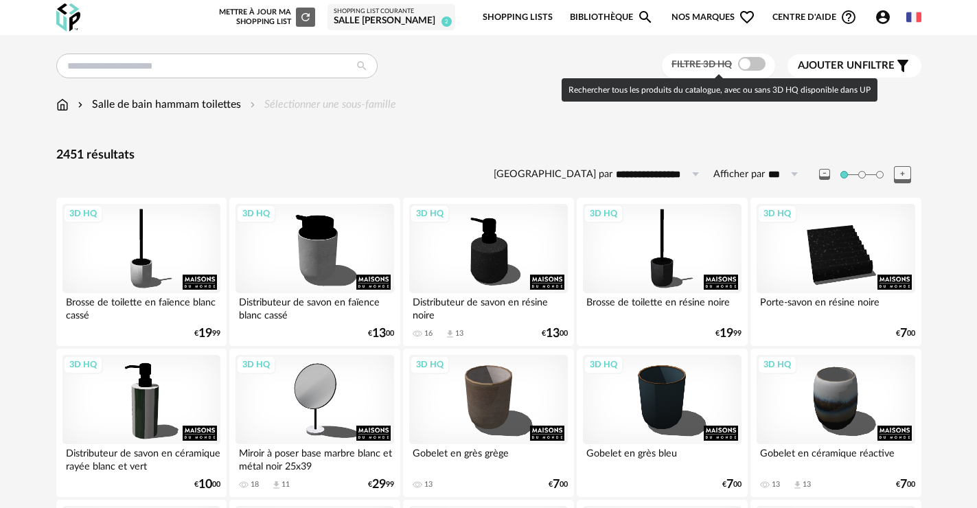
click at [743, 63] on span at bounding box center [751, 64] width 27 height 14
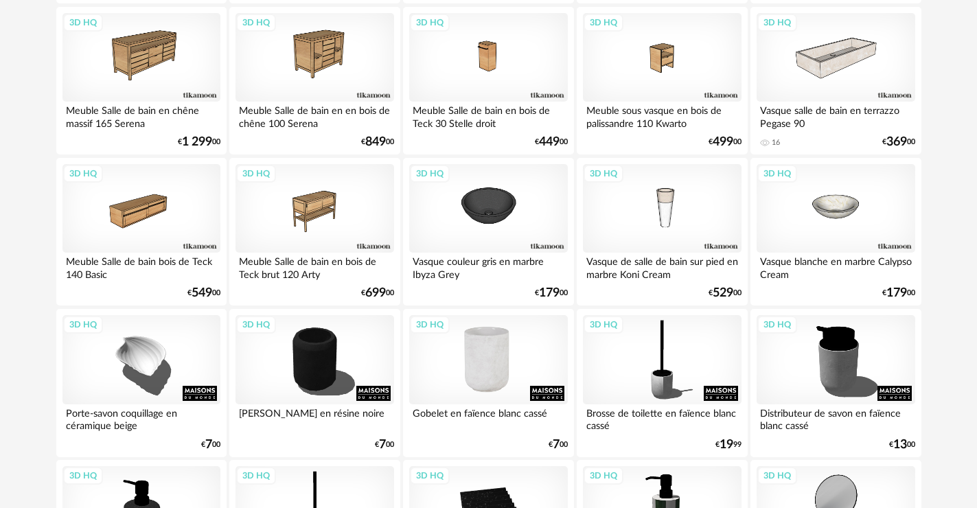
scroll to position [2802, 0]
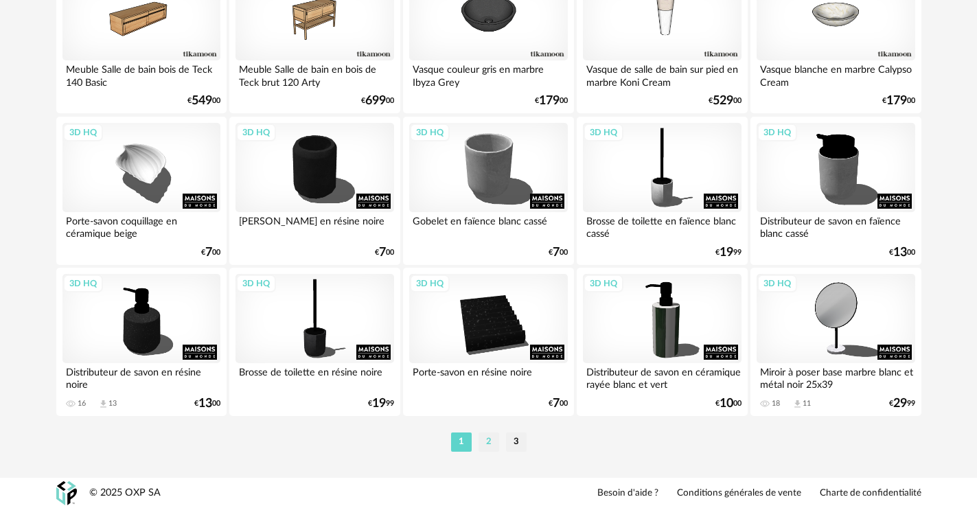
click at [491, 444] on li "2" at bounding box center [489, 442] width 21 height 19
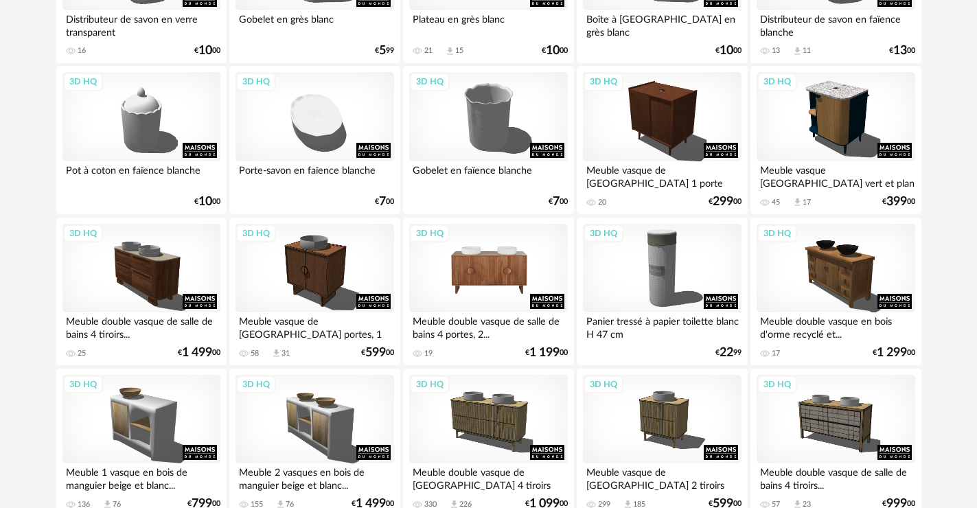
scroll to position [618, 0]
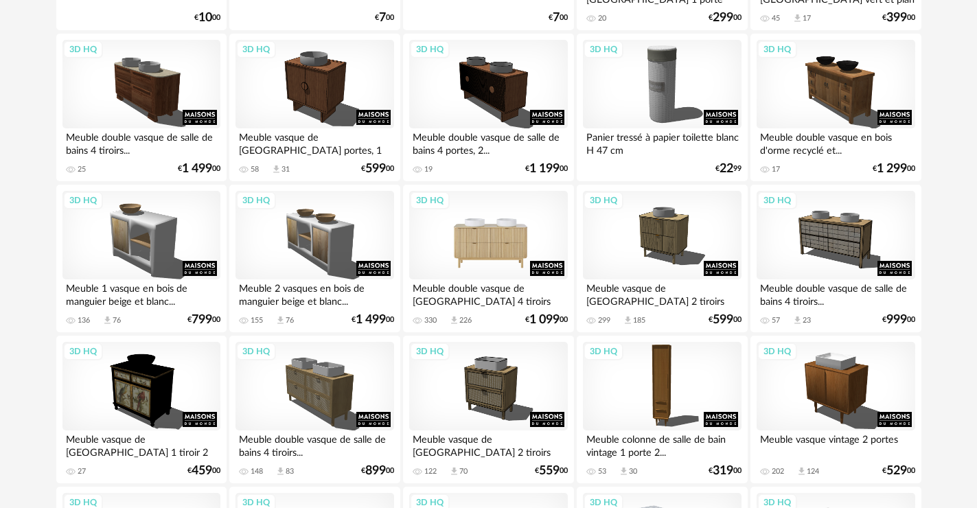
click at [503, 240] on div "3D HQ" at bounding box center [488, 235] width 158 height 89
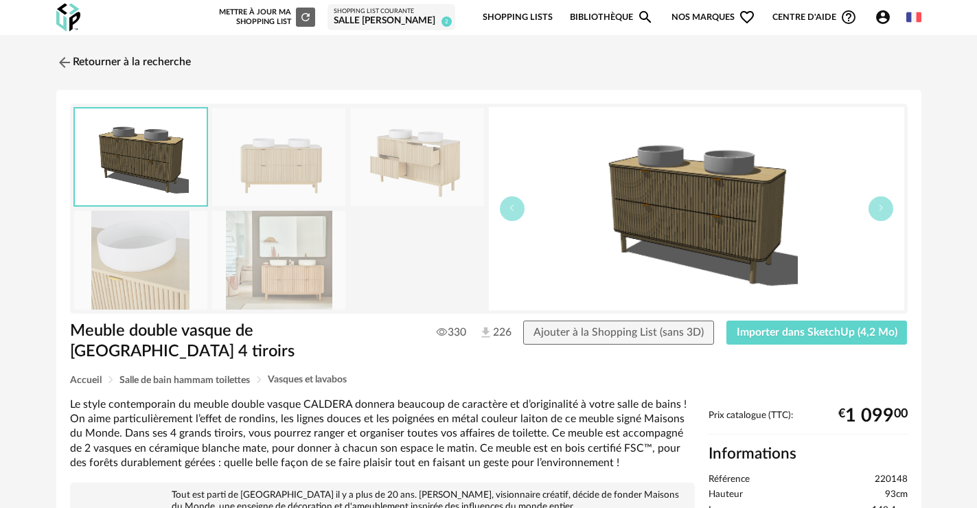
click at [425, 170] on img at bounding box center [417, 157] width 133 height 98
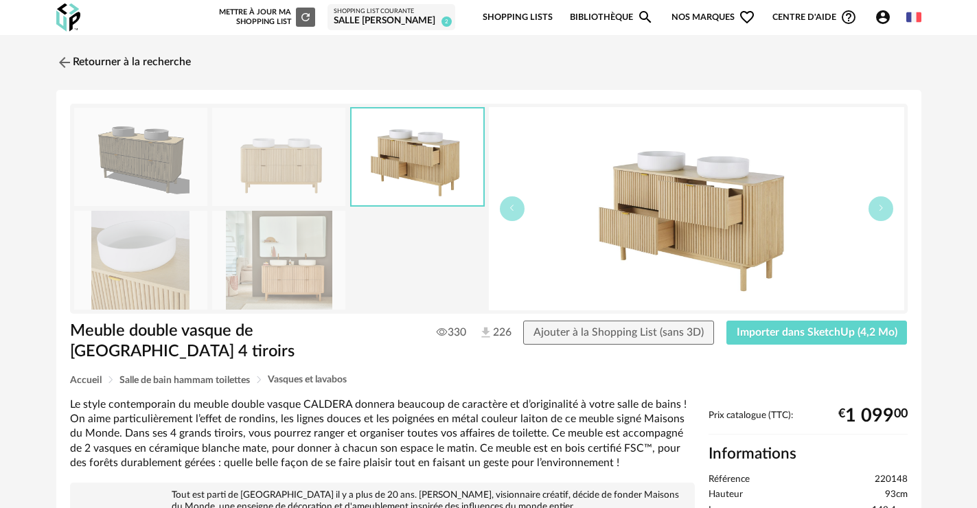
click at [322, 164] on img at bounding box center [278, 157] width 133 height 98
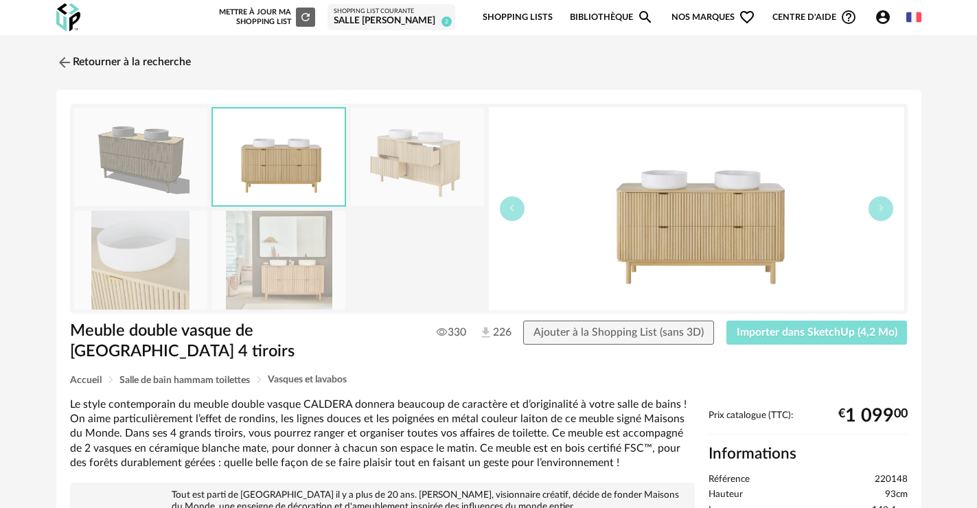
click at [786, 337] on button "Importer dans SketchUp (4,2 Mo)" at bounding box center [817, 333] width 181 height 25
click at [88, 60] on link "Retourner à la recherche" at bounding box center [120, 62] width 135 height 30
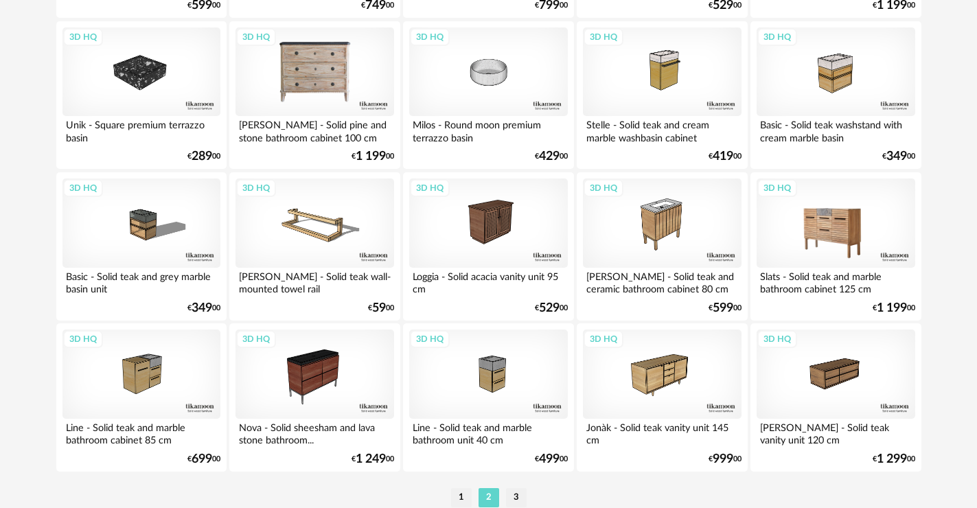
scroll to position [2802, 0]
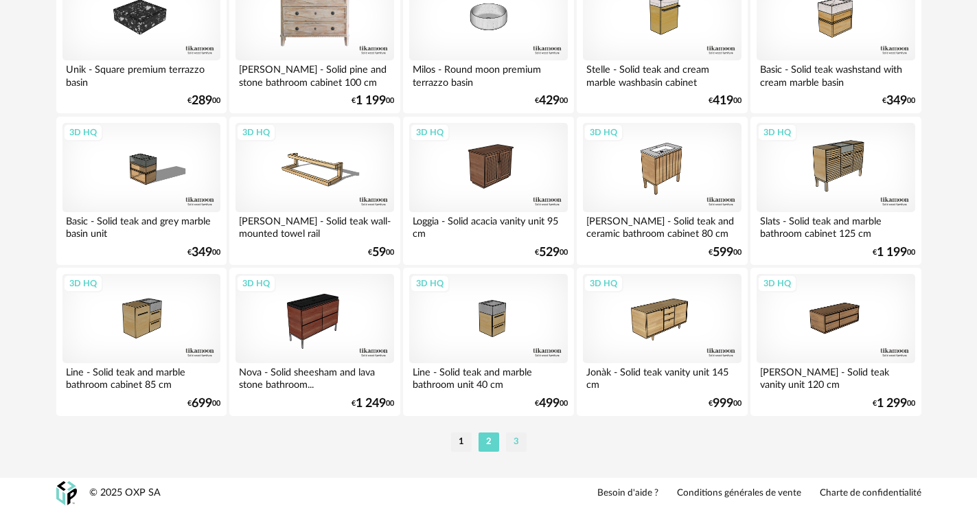
click at [517, 438] on li "3" at bounding box center [516, 442] width 21 height 19
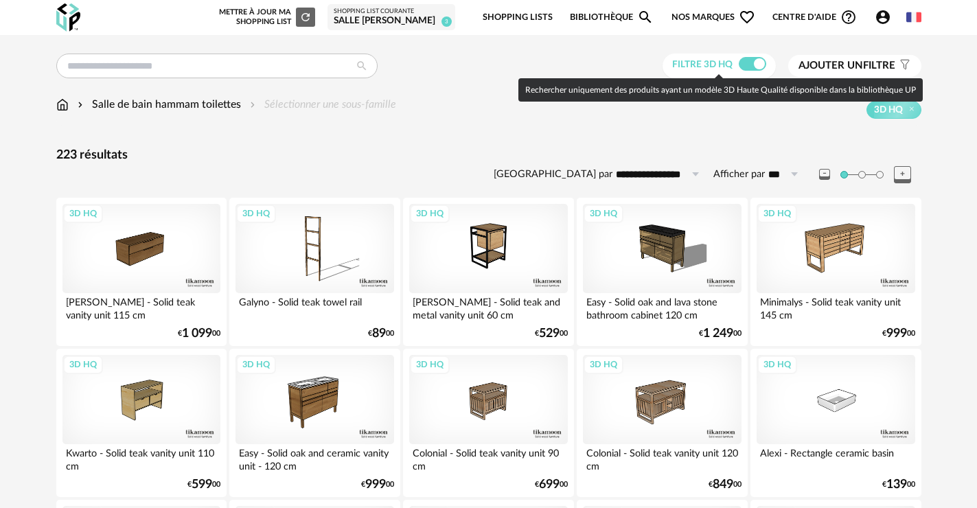
click at [753, 67] on span at bounding box center [752, 64] width 27 height 14
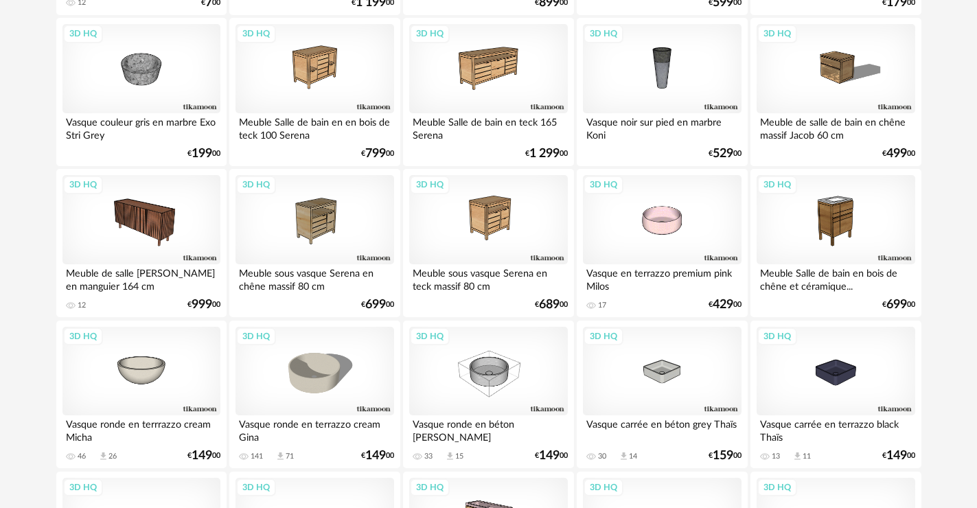
scroll to position [330, 0]
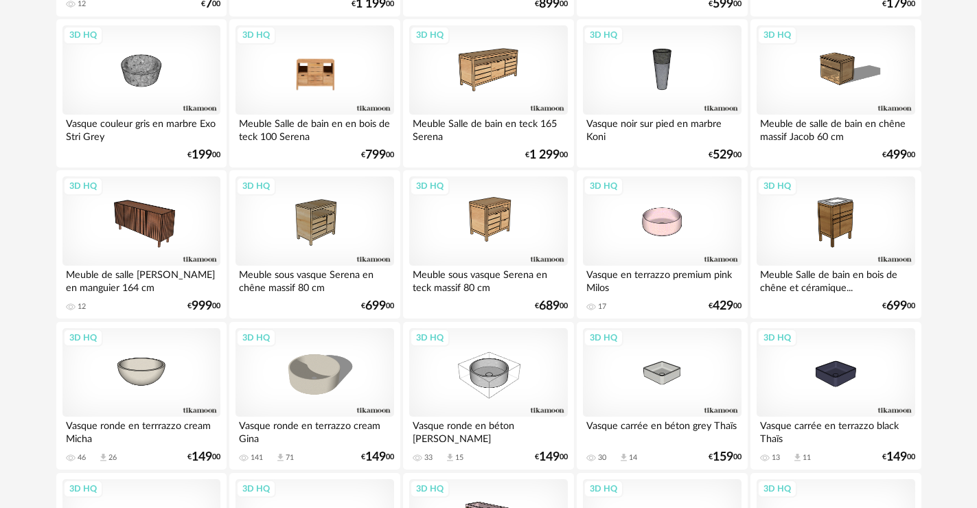
click at [376, 95] on div "3D HQ" at bounding box center [315, 69] width 158 height 89
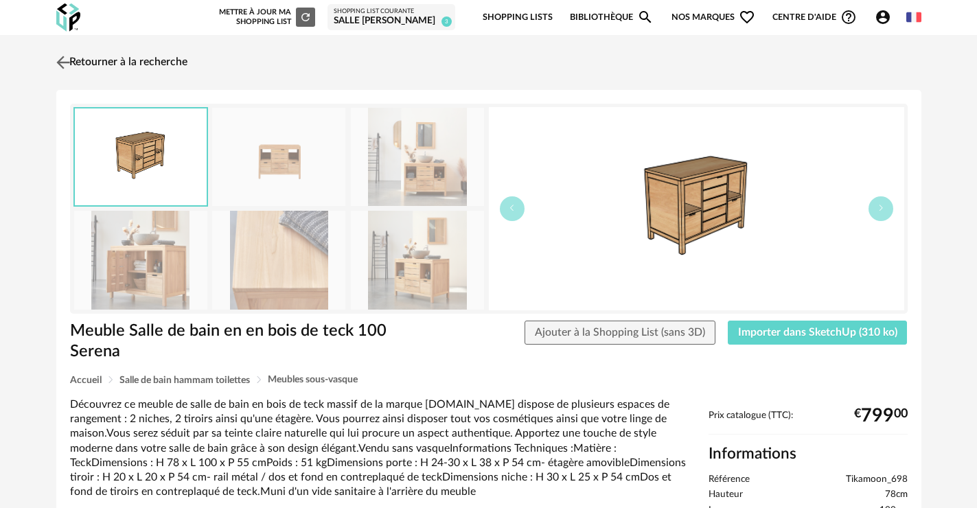
click at [71, 67] on img at bounding box center [63, 62] width 20 height 20
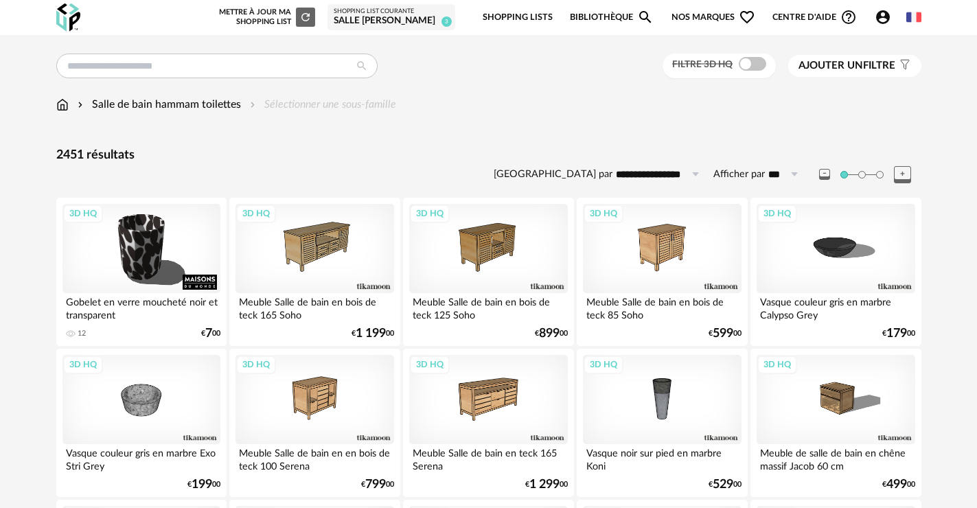
click at [766, 72] on div "Filtre 3D HQ" at bounding box center [719, 66] width 113 height 25
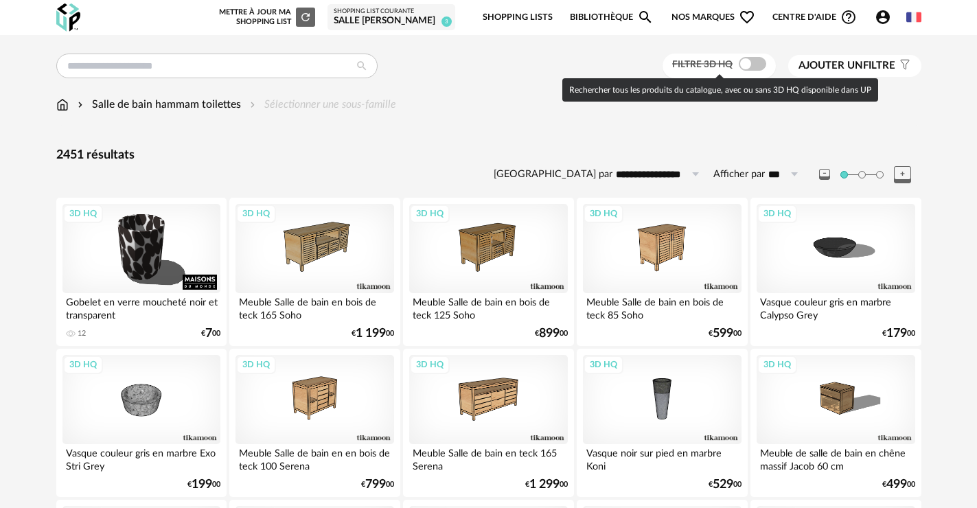
click at [755, 69] on span at bounding box center [752, 64] width 27 height 14
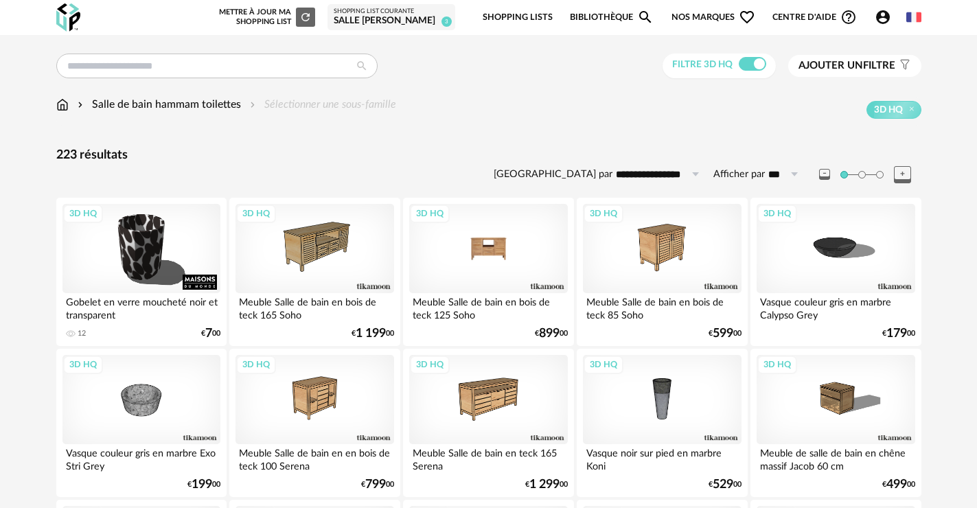
click at [481, 273] on div "3D HQ" at bounding box center [488, 248] width 158 height 89
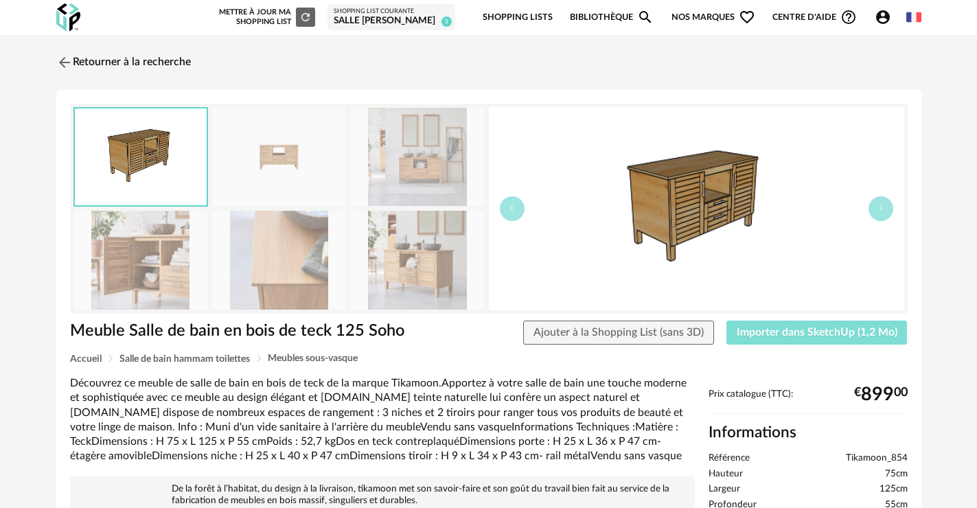
click at [828, 336] on span "Importer dans SketchUp (1,2 Mo)" at bounding box center [817, 332] width 161 height 11
click at [74, 63] on link "Retourner à la recherche" at bounding box center [120, 62] width 135 height 30
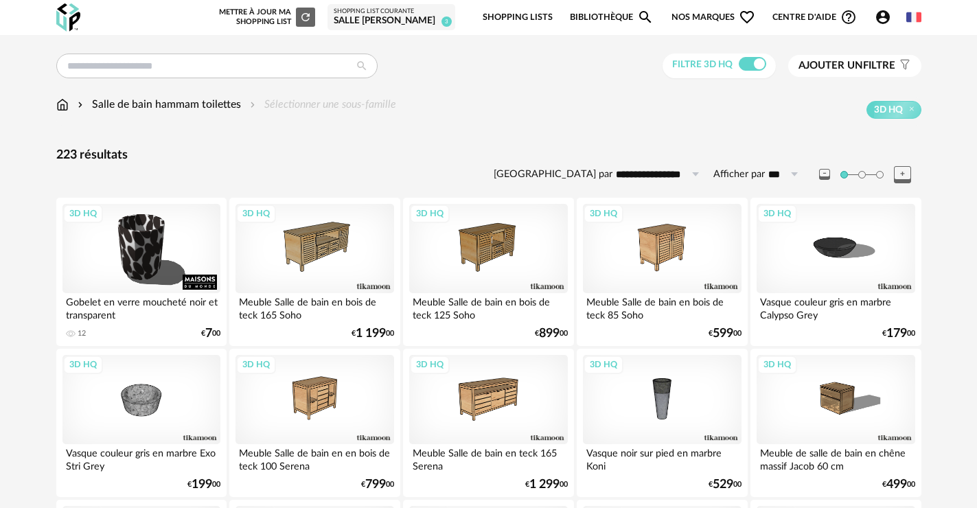
click at [497, 248] on div "3D HQ" at bounding box center [488, 248] width 158 height 89
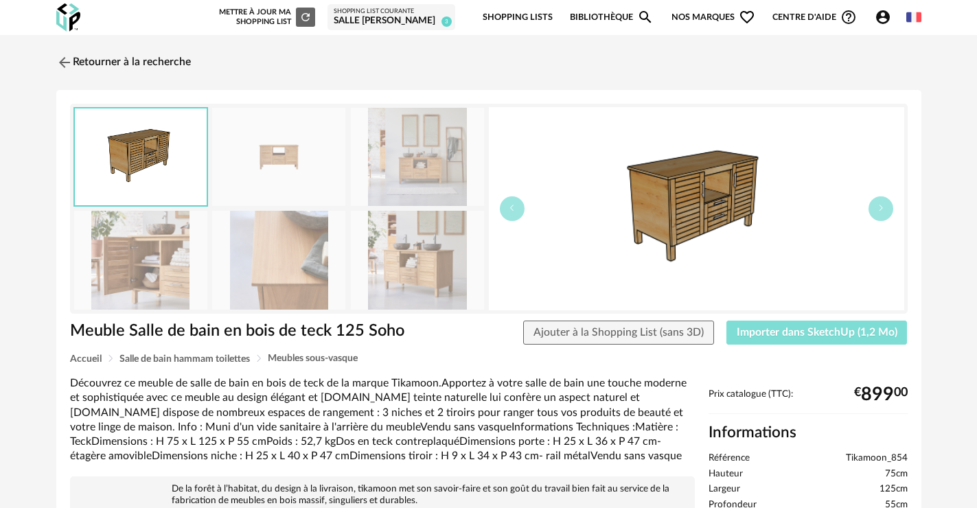
click at [799, 334] on span "Importer dans SketchUp (1,2 Mo)" at bounding box center [817, 332] width 161 height 11
click at [428, 19] on div "salle [PERSON_NAME]" at bounding box center [391, 21] width 115 height 12
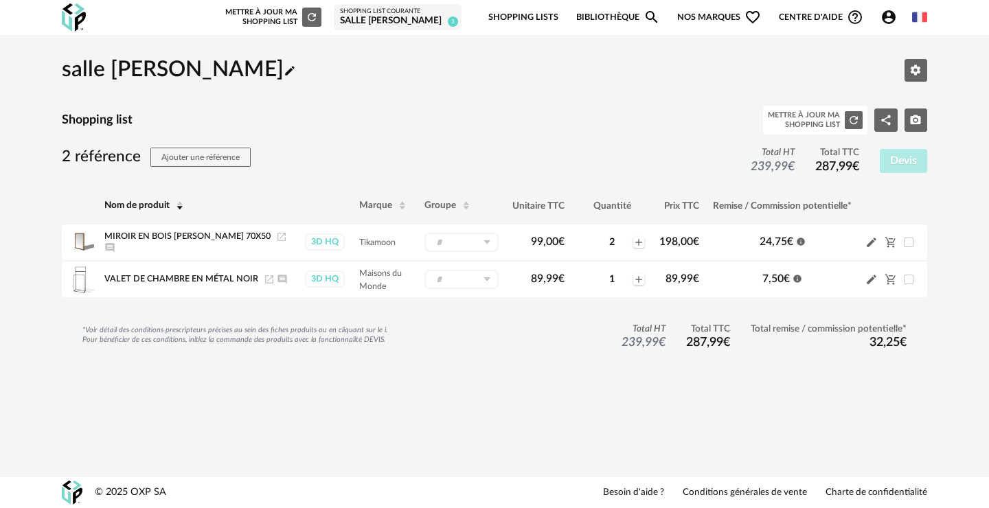
click at [534, 14] on link "Shopping Lists" at bounding box center [523, 17] width 70 height 32
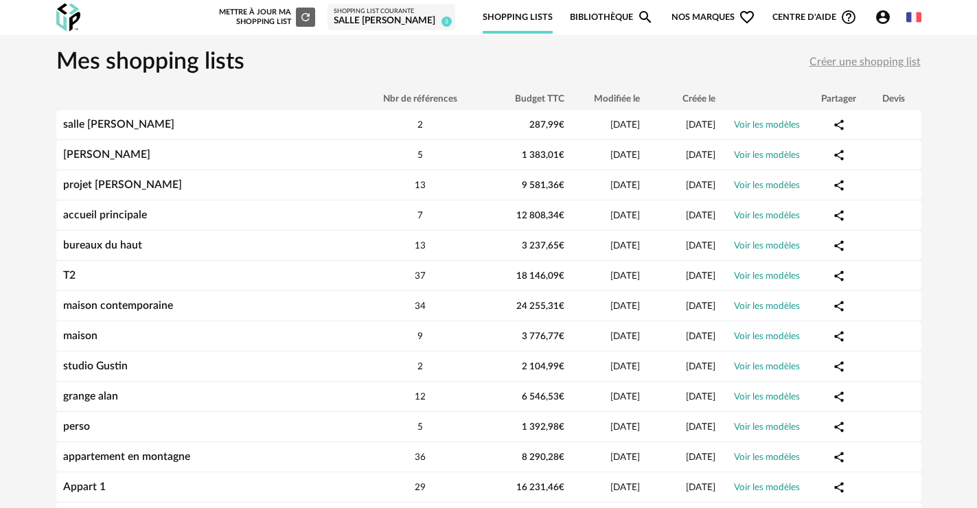
click at [245, 14] on div "Mettre à jour ma Shopping List Refresh icon" at bounding box center [265, 17] width 99 height 19
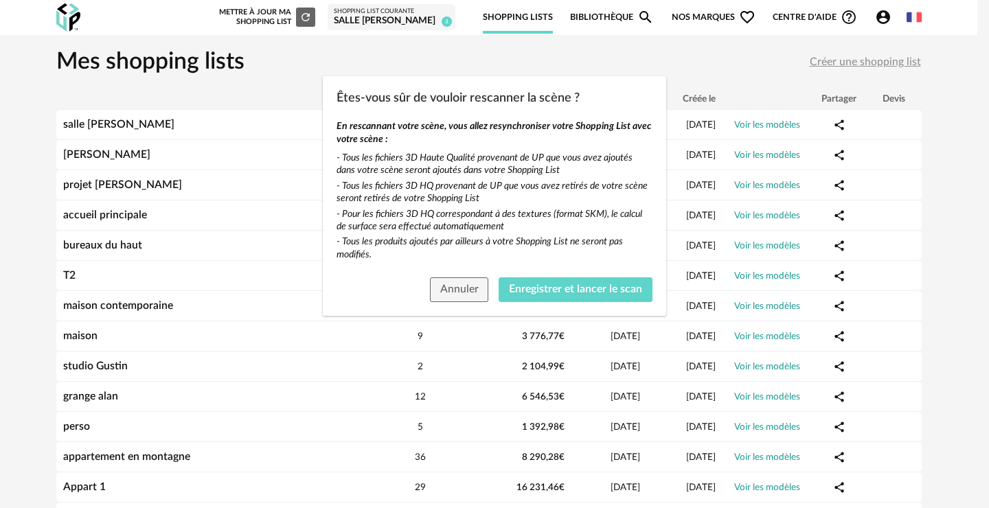
click at [699, 60] on div "Êtes-vous sûr de vouloir rescanner la scène ? En rescannant votre scène, vous a…" at bounding box center [494, 254] width 989 height 508
click at [457, 291] on span "Annuler" at bounding box center [459, 289] width 38 height 11
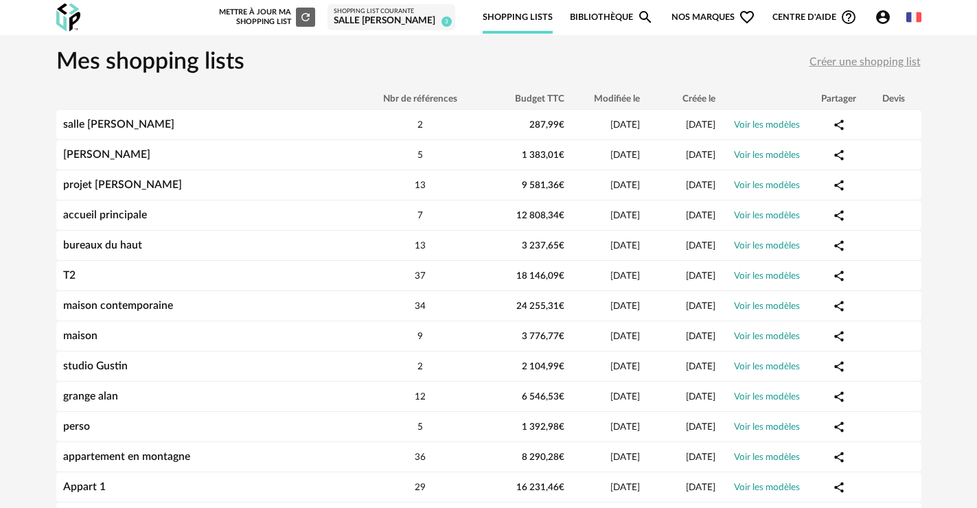
click at [411, 14] on div "Shopping List courante" at bounding box center [391, 12] width 115 height 8
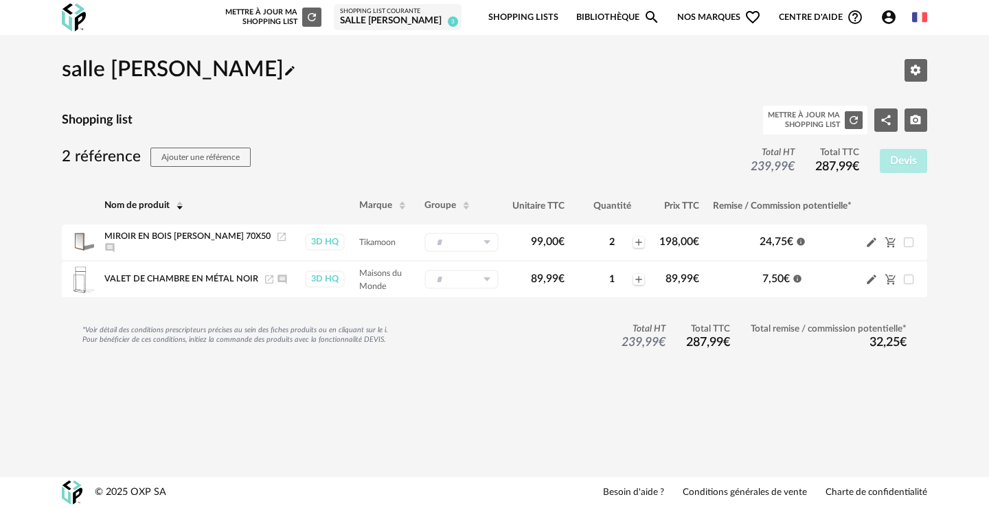
click at [113, 73] on h2 "salle de bain BERTRAND Pencil icon" at bounding box center [179, 70] width 234 height 28
click at [81, 19] on img at bounding box center [74, 17] width 24 height 28
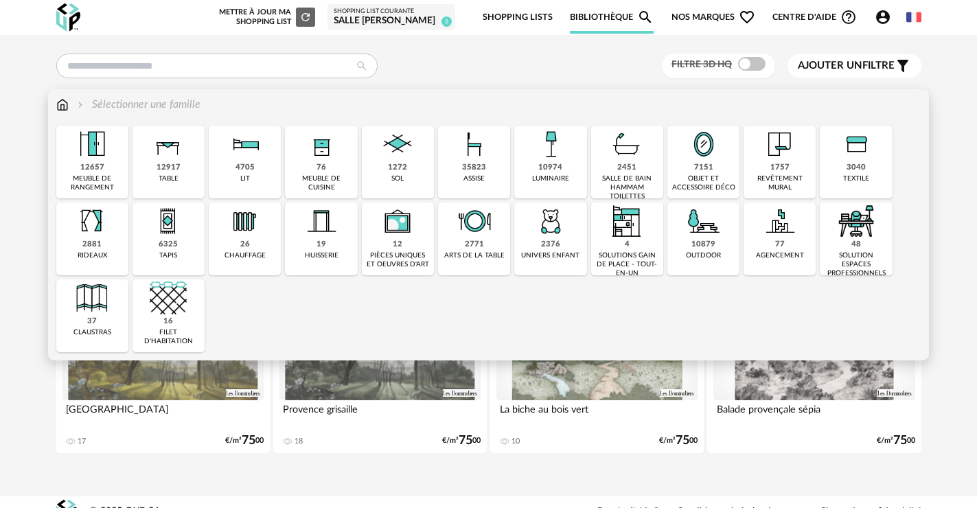
click at [635, 170] on div "2451" at bounding box center [626, 168] width 19 height 10
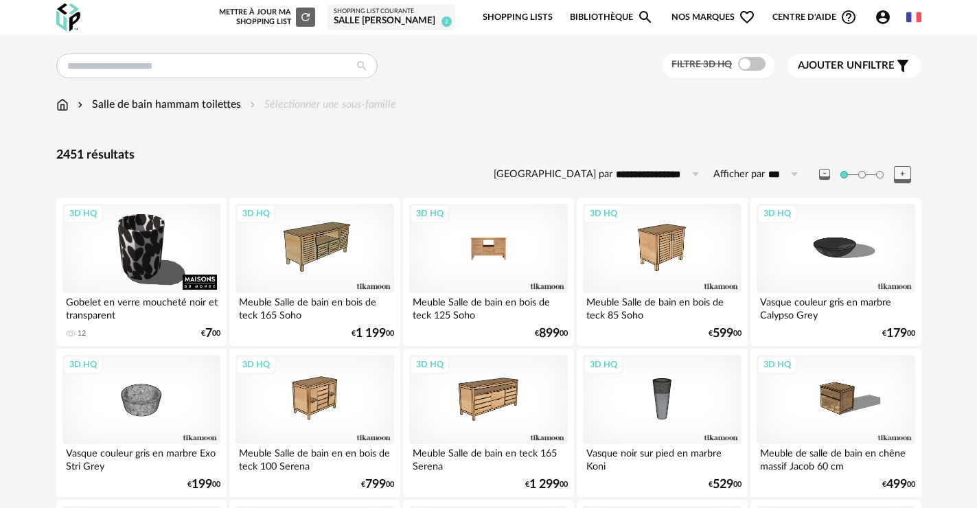
click at [519, 242] on div "3D HQ" at bounding box center [488, 248] width 158 height 89
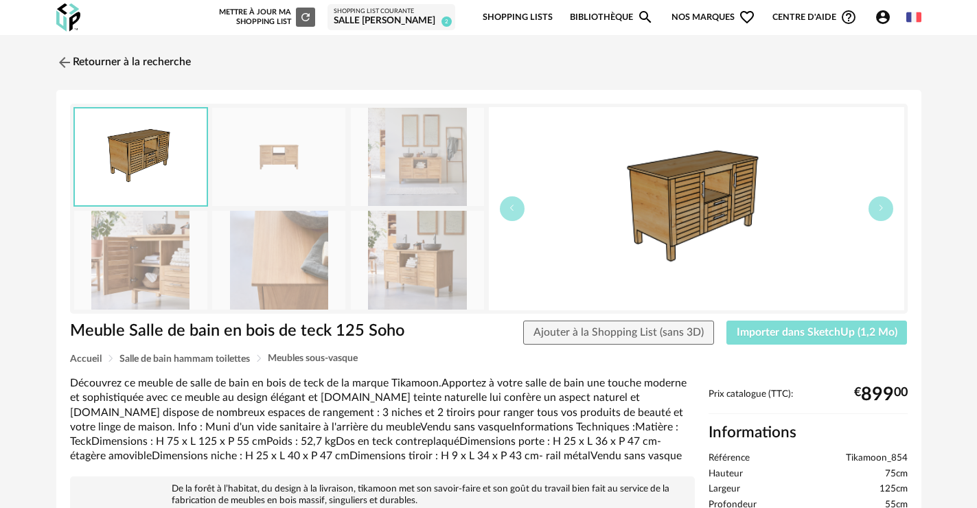
click at [867, 337] on span "Importer dans SketchUp (1,2 Mo)" at bounding box center [817, 332] width 161 height 11
click at [732, 334] on button "Importer dans SketchUp (1,2 Mo)" at bounding box center [817, 333] width 181 height 25
drag, startPoint x: 787, startPoint y: 330, endPoint x: 793, endPoint y: 324, distance: 9.2
click at [788, 330] on span "Importer dans SketchUp (1,2 Mo)" at bounding box center [817, 332] width 161 height 11
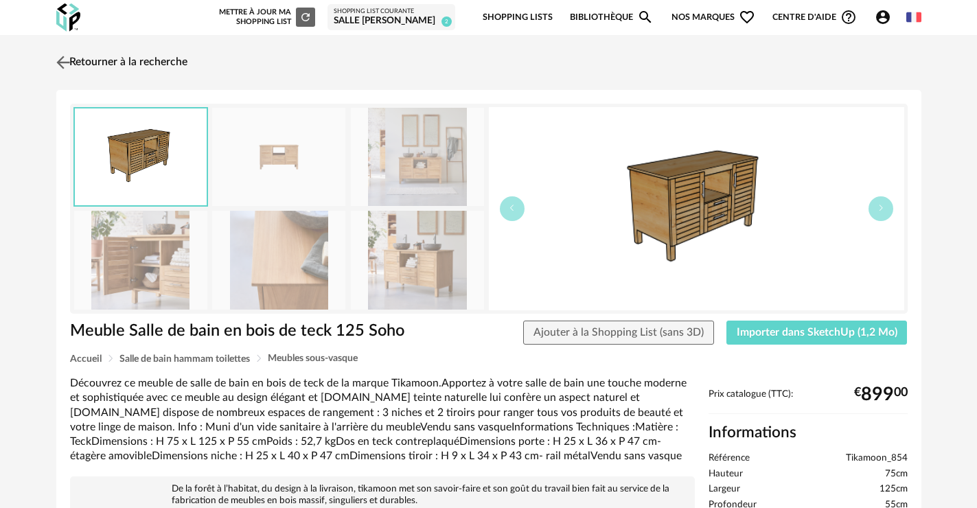
click at [60, 62] on img at bounding box center [63, 62] width 20 height 20
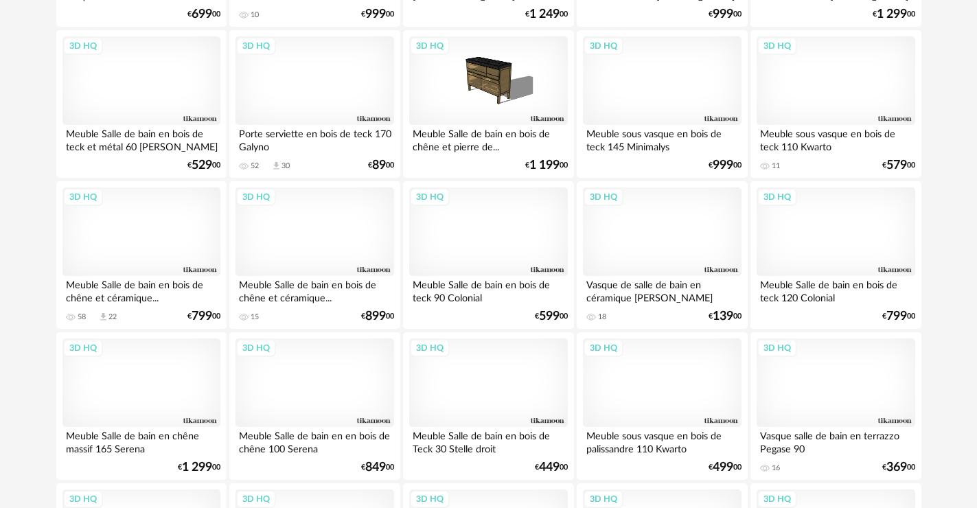
scroll to position [2322, 0]
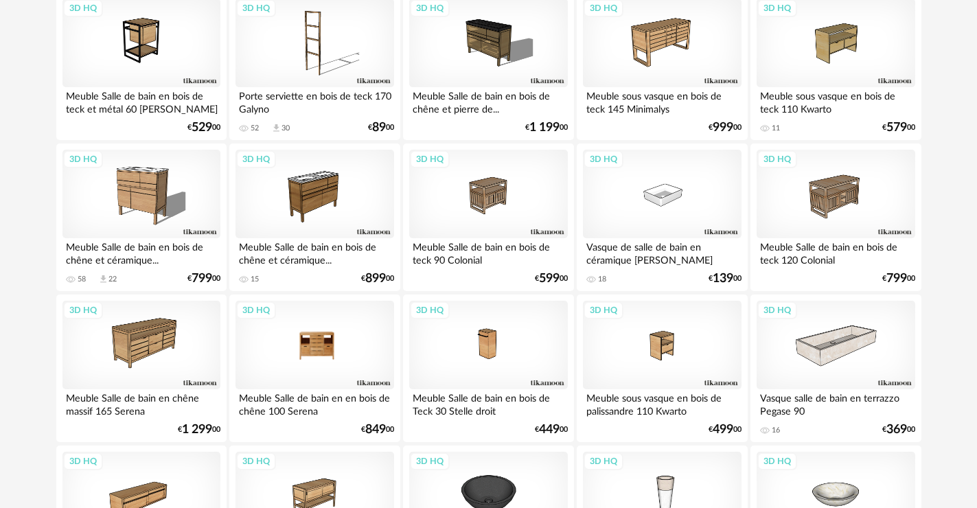
click at [275, 354] on div "3D HQ" at bounding box center [315, 345] width 158 height 89
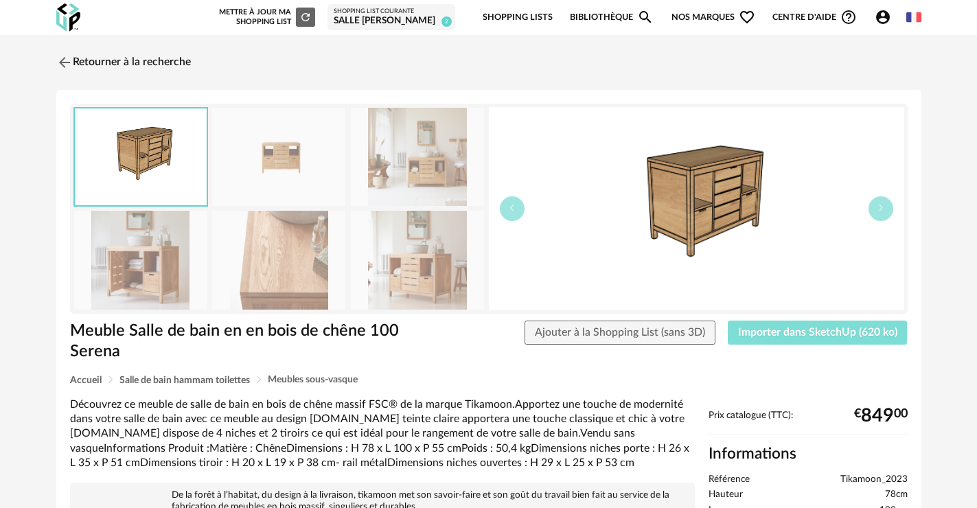
click at [811, 332] on span "Importer dans SketchUp (620 ko)" at bounding box center [817, 332] width 159 height 11
click at [49, 60] on div "Retourner à la recherche Meuble Salle de bain en en bois de chêne 100 Serena Me…" at bounding box center [489, 486] width 890 height 878
click at [63, 60] on img at bounding box center [63, 62] width 20 height 20
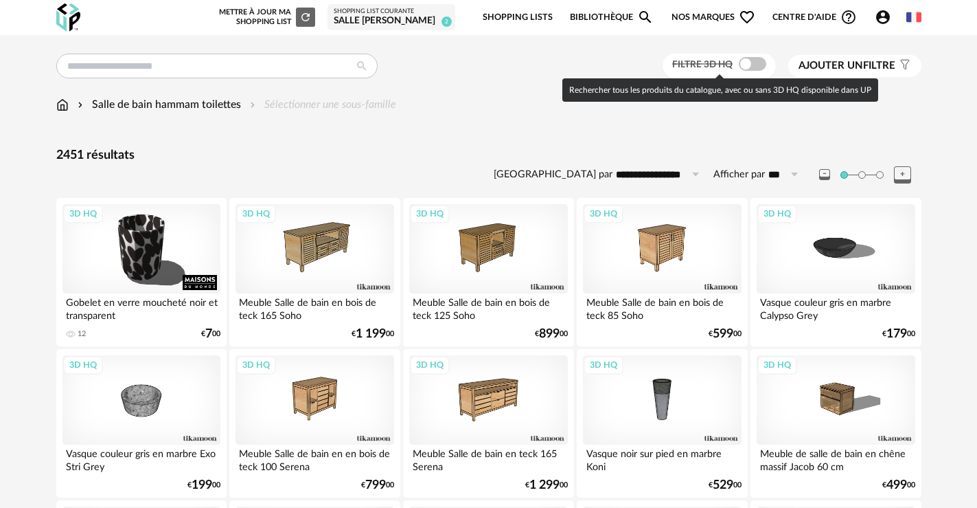
click at [743, 65] on span at bounding box center [752, 64] width 27 height 14
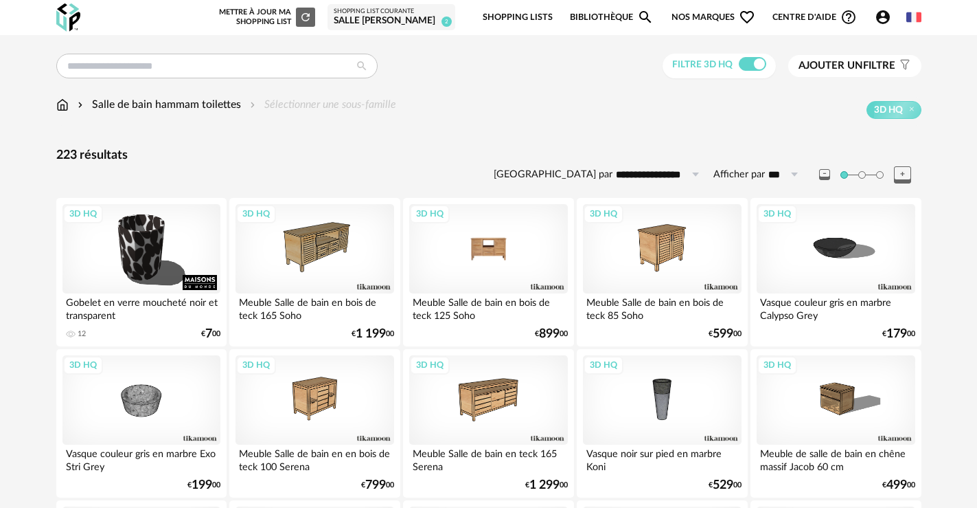
click at [499, 261] on div "3D HQ" at bounding box center [488, 248] width 158 height 89
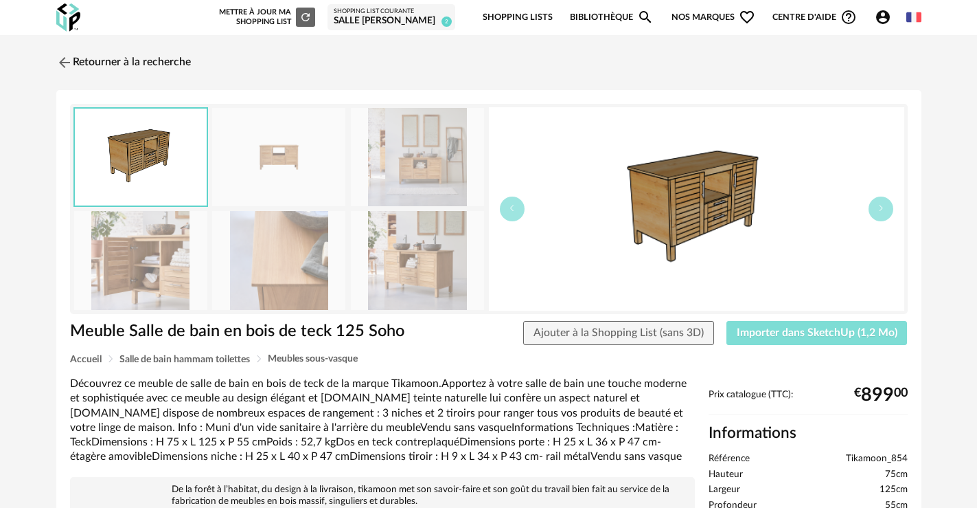
click at [740, 328] on span "Importer dans SketchUp (1,2 Mo)" at bounding box center [817, 332] width 161 height 11
click at [117, 52] on link "Retourner à la recherche" at bounding box center [120, 62] width 135 height 30
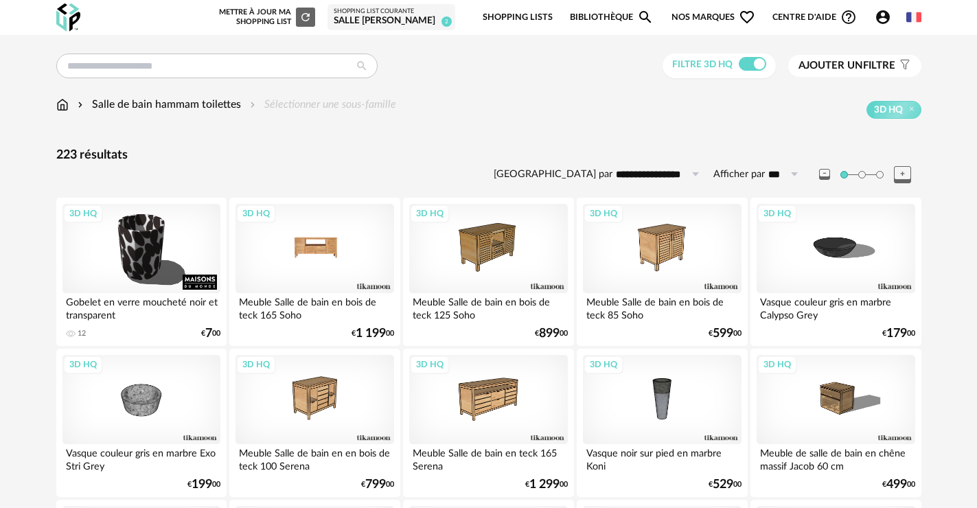
click at [314, 249] on div "3D HQ" at bounding box center [315, 248] width 158 height 89
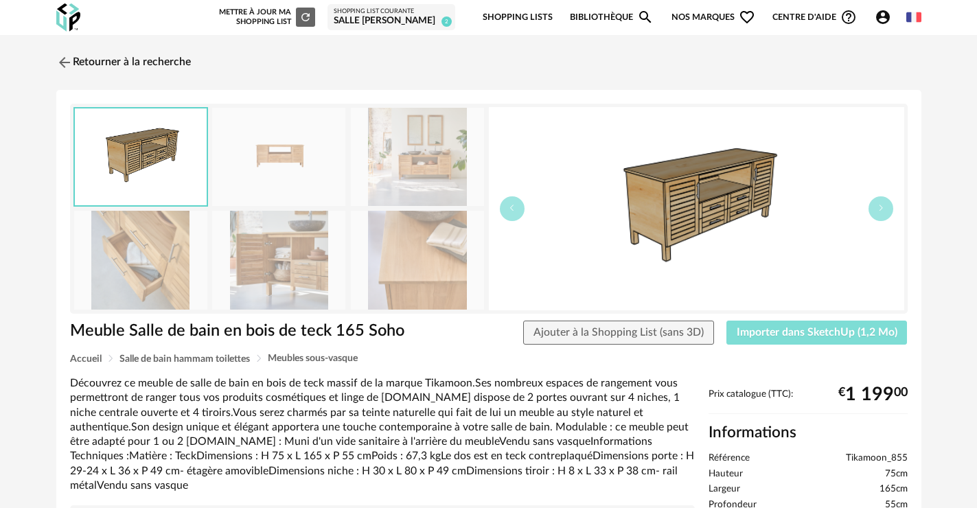
click at [830, 332] on span "Importer dans SketchUp (1,2 Mo)" at bounding box center [817, 332] width 161 height 11
click at [761, 334] on span "Importer dans SketchUp (1,2 Mo)" at bounding box center [817, 332] width 161 height 11
